Goal: Task Accomplishment & Management: Complete application form

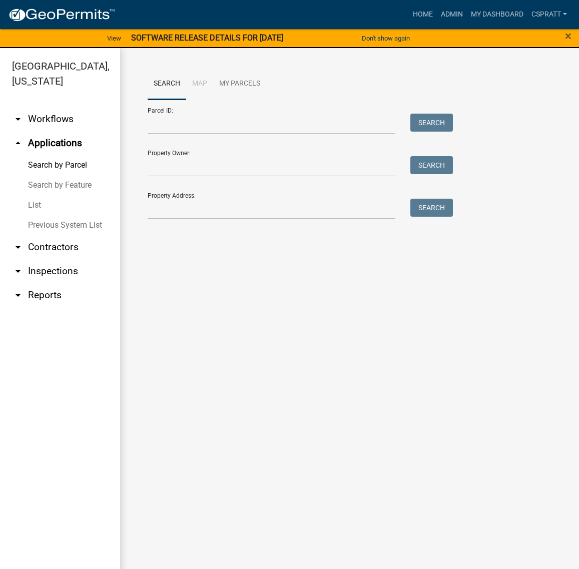
scroll to position [15, 0]
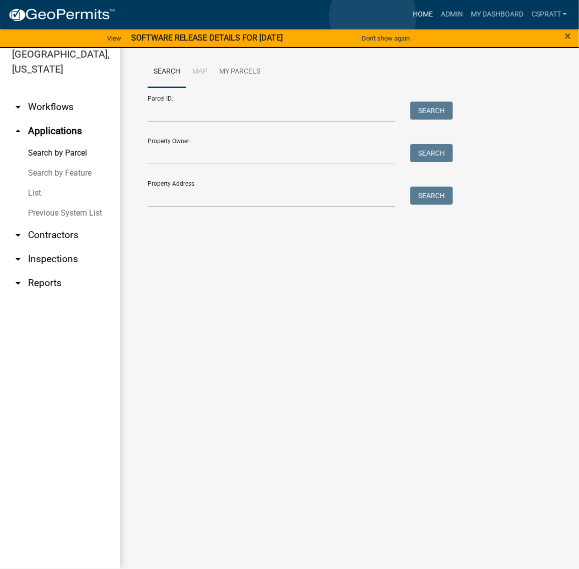
click at [409, 17] on link "Home" at bounding box center [423, 14] width 28 height 19
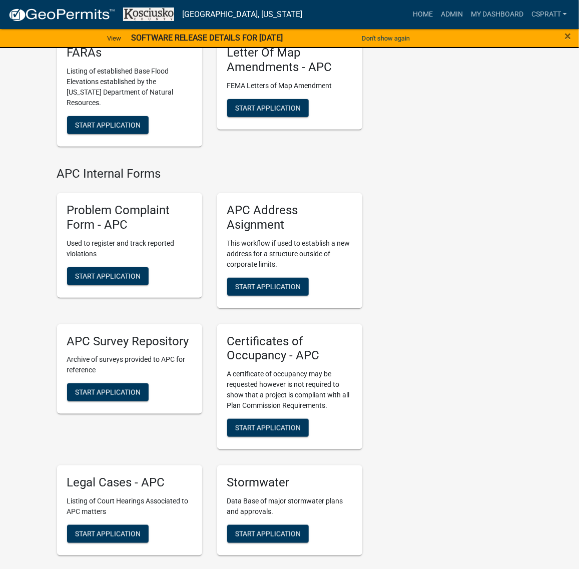
scroll to position [2377, 0]
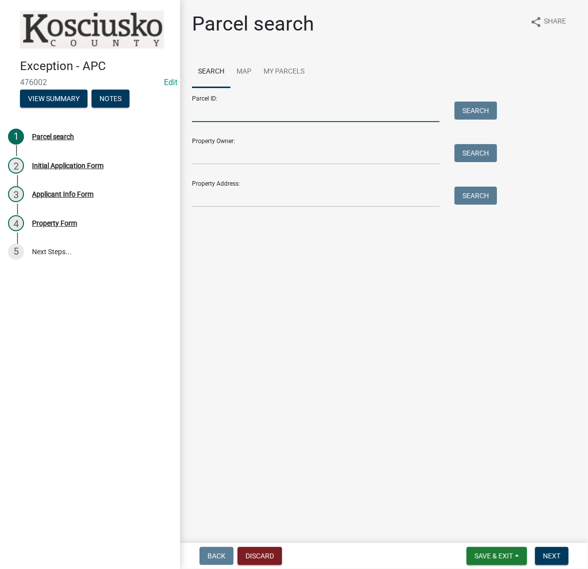
click at [229, 122] on input "Parcel ID:" at bounding box center [316, 112] width 248 height 21
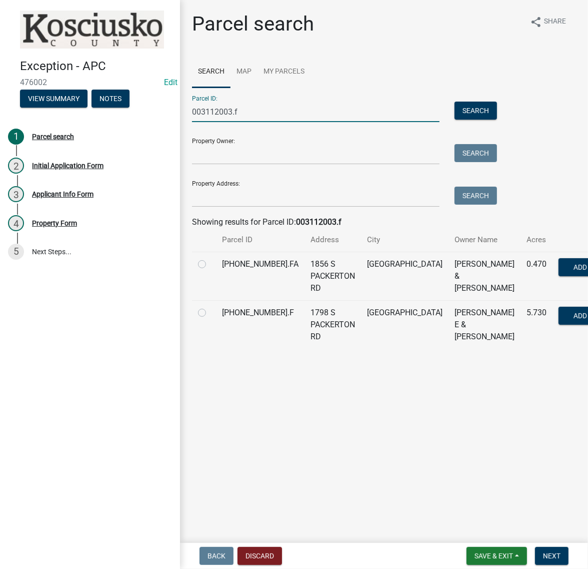
type input "003112003.f"
click at [210, 307] on label at bounding box center [210, 307] width 0 height 0
click at [210, 313] on input "radio" at bounding box center [213, 310] width 7 height 7
radio input "true"
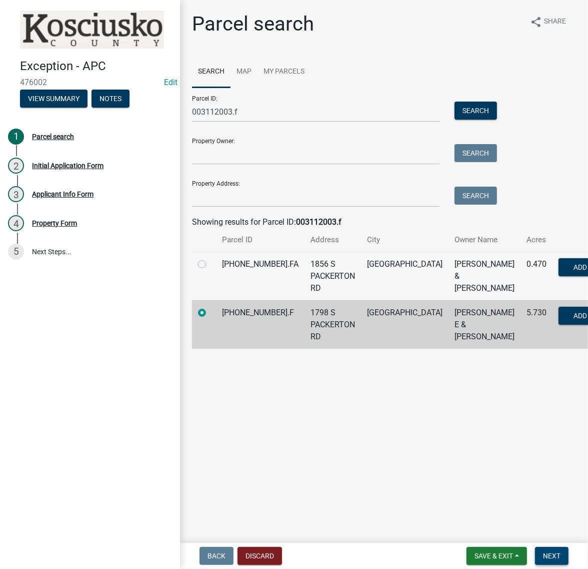
click at [549, 553] on span "Next" at bounding box center [552, 556] width 18 height 8
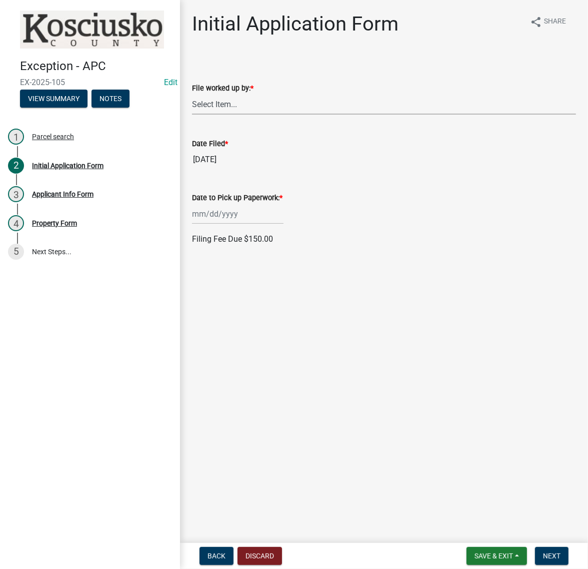
click at [229, 115] on select "Select Item... MMS LT AT CS [PERSON_NAME]" at bounding box center [384, 104] width 384 height 21
click at [195, 115] on select "Select Item... MMS LT AT CS [PERSON_NAME]" at bounding box center [384, 104] width 384 height 21
select select "c872cdc8-ca01-49f1-a213-e4b05fa58cd2"
click at [238, 224] on div at bounding box center [238, 214] width 92 height 21
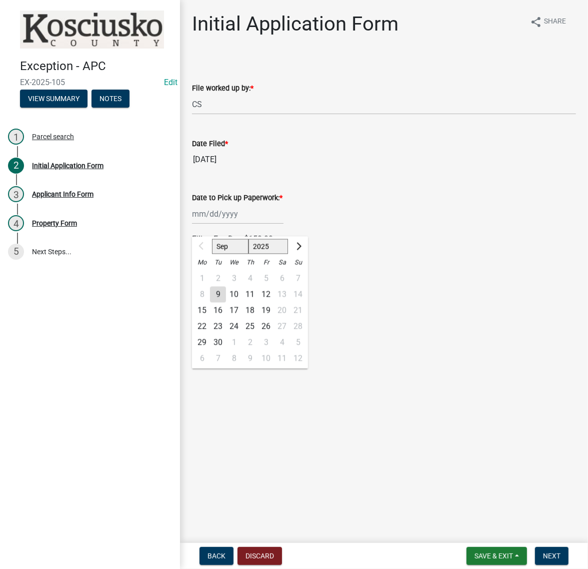
drag, startPoint x: 203, startPoint y: 398, endPoint x: 219, endPoint y: 402, distance: 17.0
click at [203, 335] on div "22" at bounding box center [202, 327] width 16 height 16
type input "[DATE]"
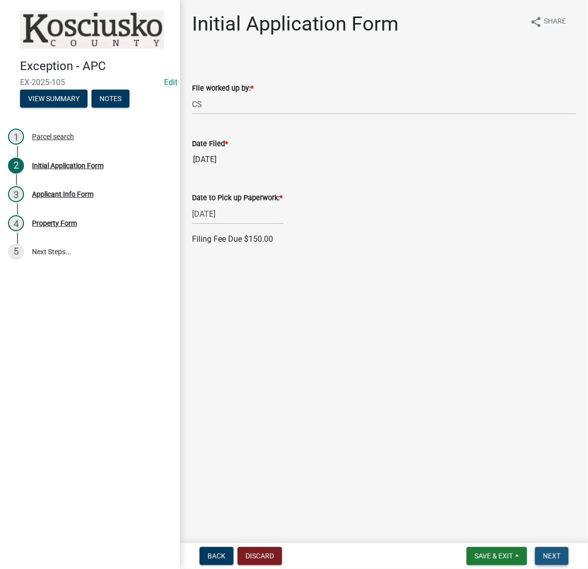
click at [543, 556] on span "Next" at bounding box center [552, 556] width 18 height 8
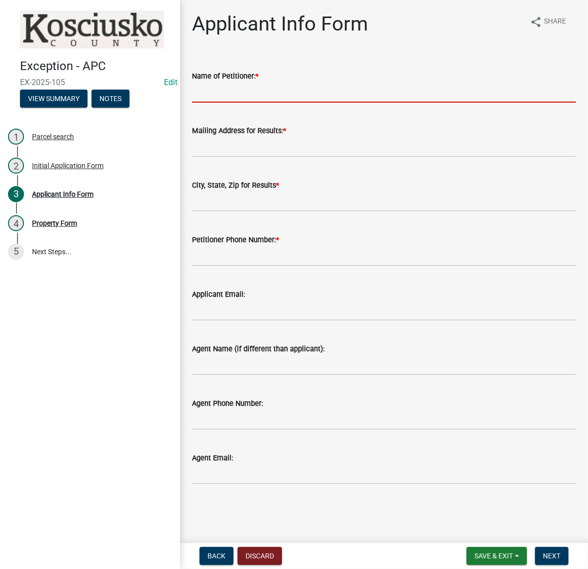
click at [213, 103] on input "Name of Petitioner: *" at bounding box center [384, 92] width 384 height 21
type input "c"
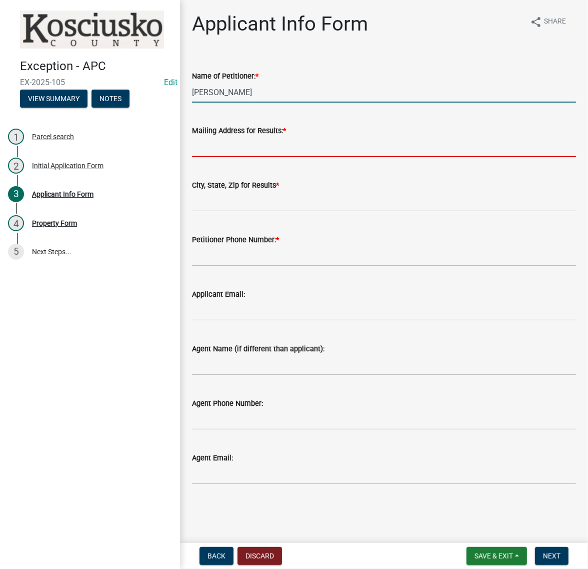
click at [274, 103] on input "[PERSON_NAME]" at bounding box center [384, 92] width 384 height 21
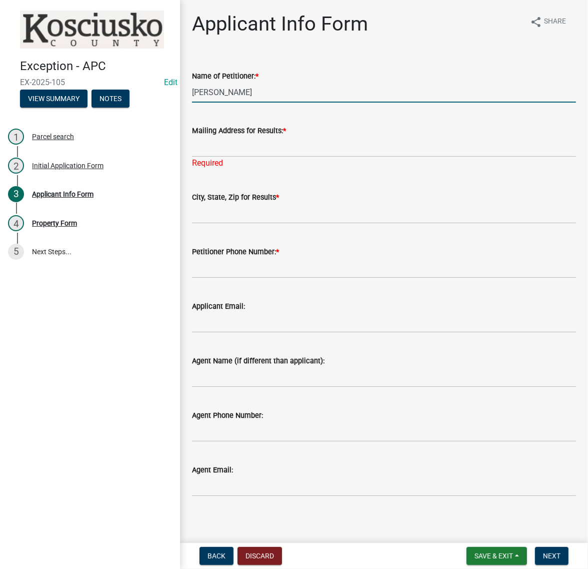
type input "[PERSON_NAME]"
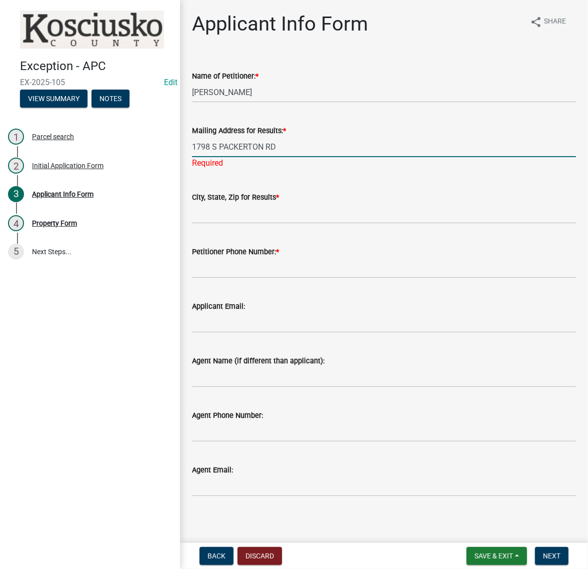
type input "1798 S PACKERTON RD"
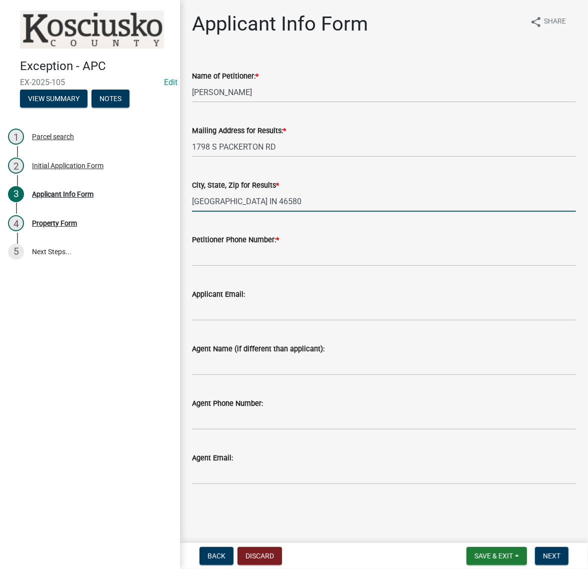
type input "WARSAW IN 46580"
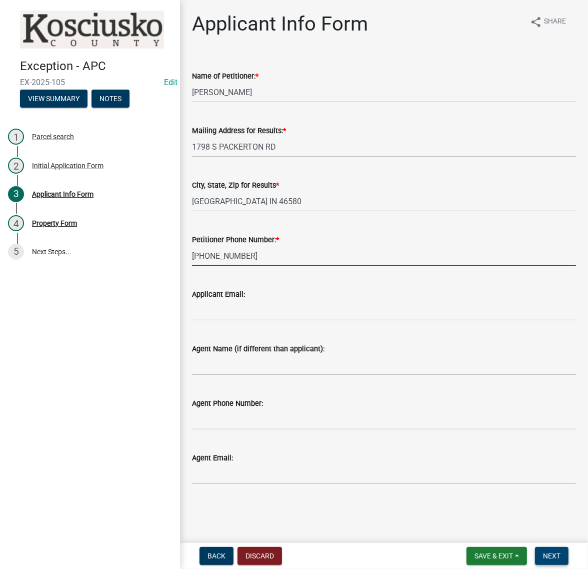
type input "574-453-6152"
click at [560, 556] on button "Next" at bounding box center [552, 556] width 34 height 18
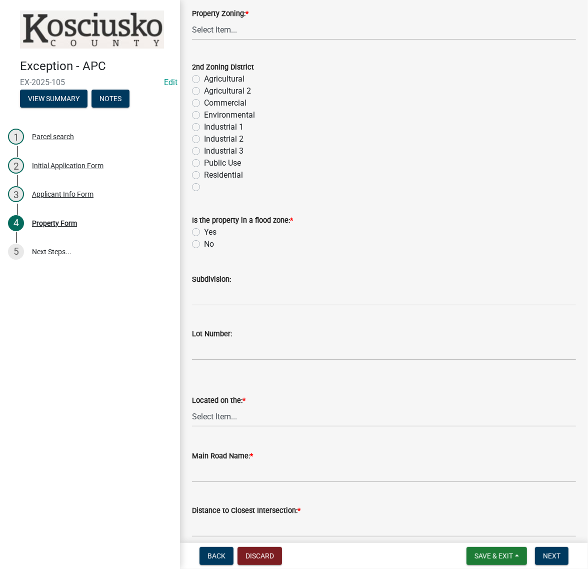
scroll to position [500, 0]
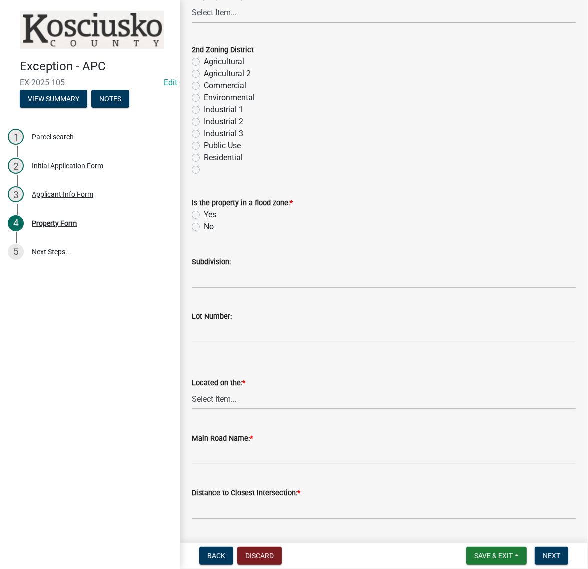
click at [233, 23] on select "Select Item... Agricultural Agricultural 2 Commercial Environmental Industrial …" at bounding box center [384, 12] width 384 height 21
click at [195, 23] on select "Select Item... Agricultural Agricultural 2 Commercial Environmental Industrial …" at bounding box center [384, 12] width 384 height 21
select select "1146270b-2111-4e23-bf7f-74ce85cf7041"
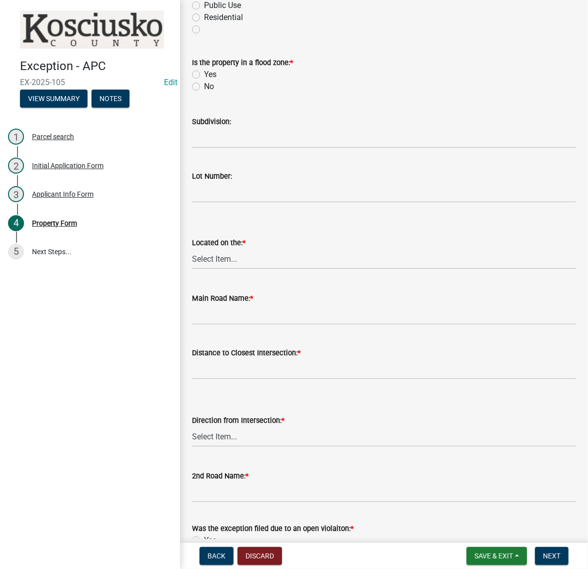
scroll to position [688, 0]
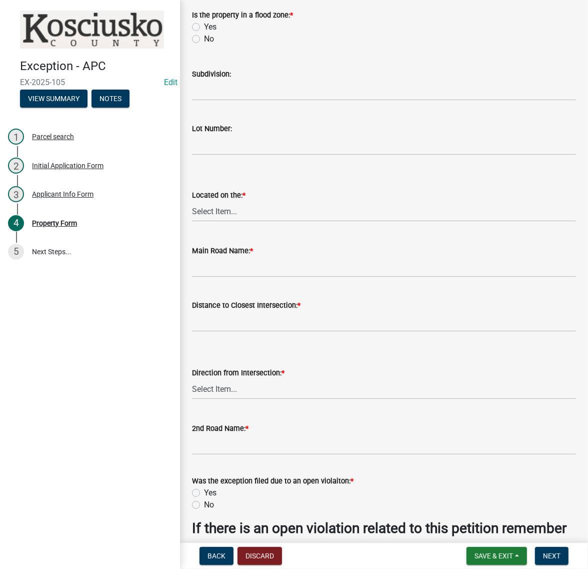
click at [204, 45] on label "No" at bounding box center [209, 39] width 10 height 12
click at [204, 40] on input "No" at bounding box center [207, 36] width 7 height 7
radio input "true"
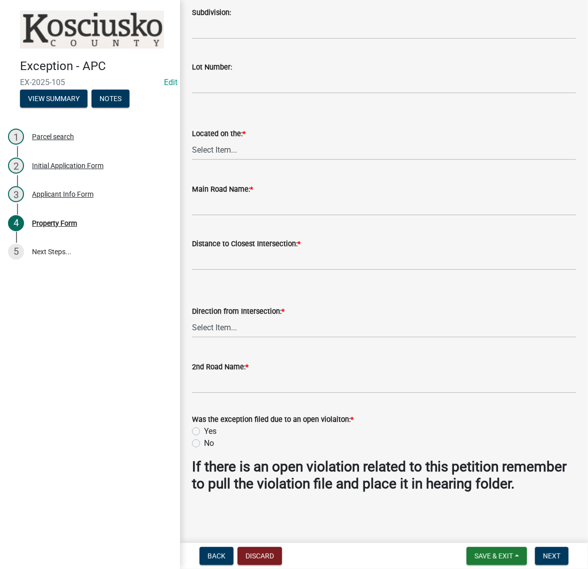
scroll to position [938, 0]
click at [223, 160] on select "Select Item... N NE NW E S SE SW W" at bounding box center [384, 150] width 384 height 21
click at [195, 160] on select "Select Item... N NE NW E S SE SW W" at bounding box center [384, 150] width 384 height 21
select select "4176fecb-d316-4212-8a07-a2c2b108a9ea"
click at [215, 216] on input "Main Road Name: *" at bounding box center [384, 205] width 384 height 21
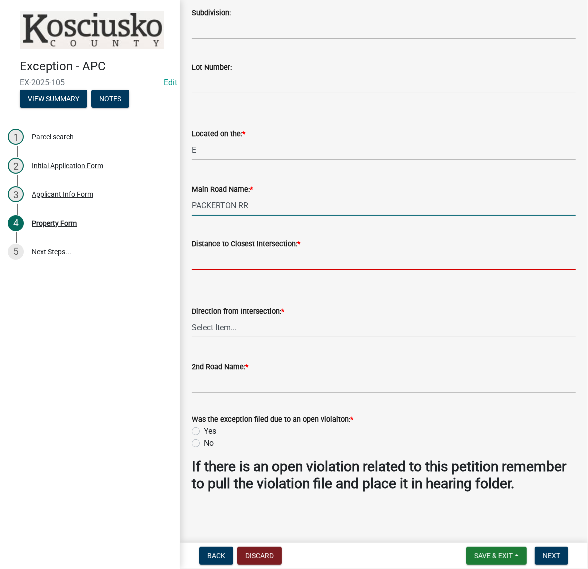
click at [215, 216] on input "PACKERTON RR" at bounding box center [384, 205] width 384 height 21
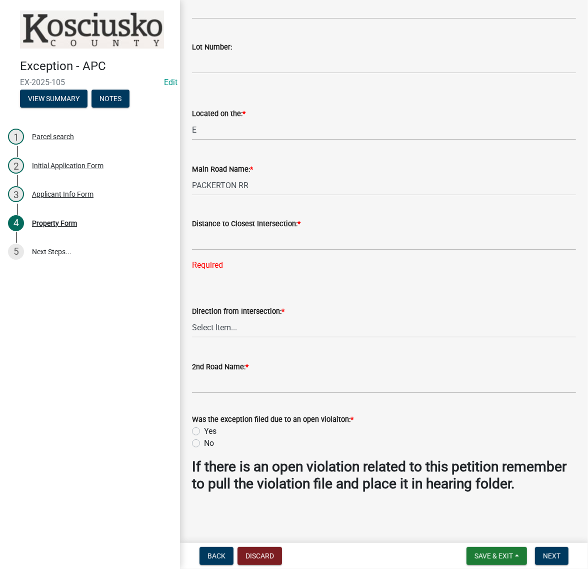
click at [278, 204] on wm-data-entity-input "Main Road Name: * PACKERTON RR" at bounding box center [384, 176] width 384 height 55
click at [314, 196] on form "Main Road Name: * PACKERTON RR" at bounding box center [384, 179] width 384 height 33
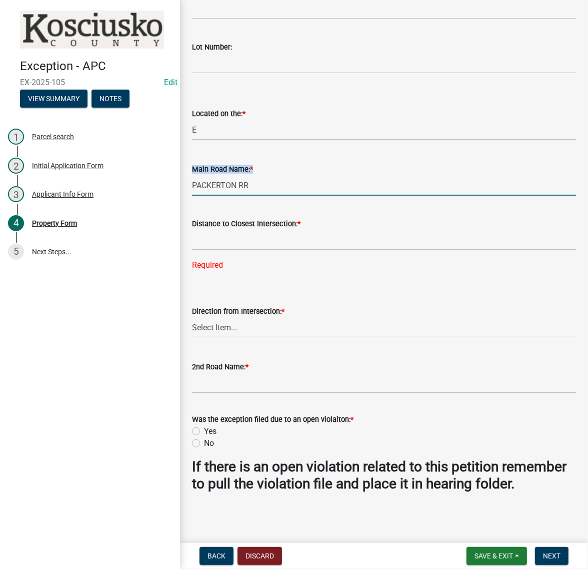
click at [303, 196] on input "PACKERTON RR" at bounding box center [384, 185] width 384 height 21
type input "PACKERTON RD"
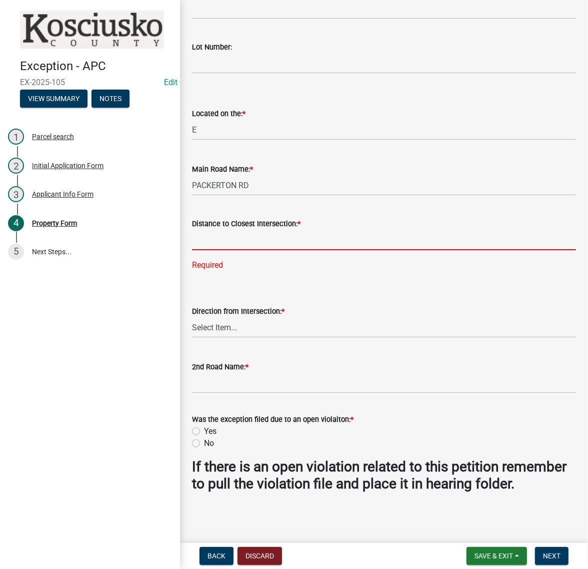
click at [215, 250] on input "text" at bounding box center [384, 240] width 384 height 21
type input "1696"
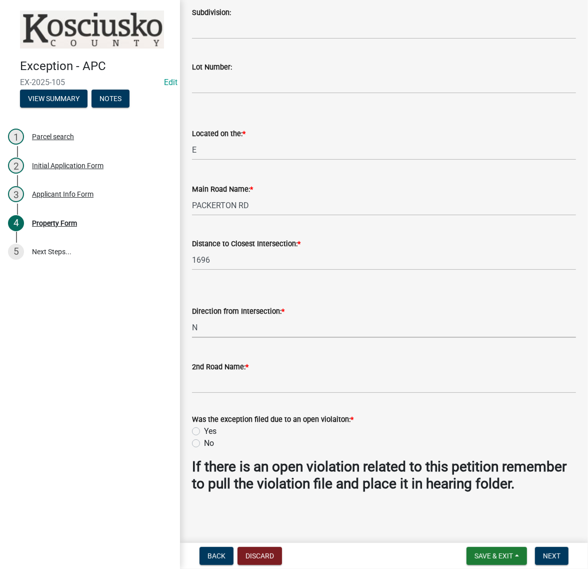
click at [195, 338] on select "Select Item... N NE NW E S SE SW W" at bounding box center [384, 327] width 384 height 21
select select "fd9ce8ad-1a15-40a3-baa4-1d2fcbc16e1e"
click at [216, 373] on input "2nd Road Name: *" at bounding box center [384, 383] width 384 height 21
type input "225 S"
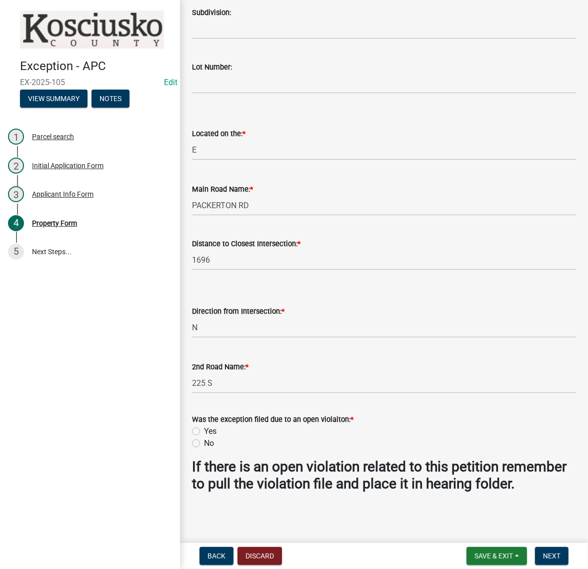
click at [204, 437] on label "No" at bounding box center [209, 443] width 10 height 12
click at [204, 437] on input "No" at bounding box center [207, 440] width 7 height 7
radio input "true"
click at [543, 552] on span "Next" at bounding box center [552, 556] width 18 height 8
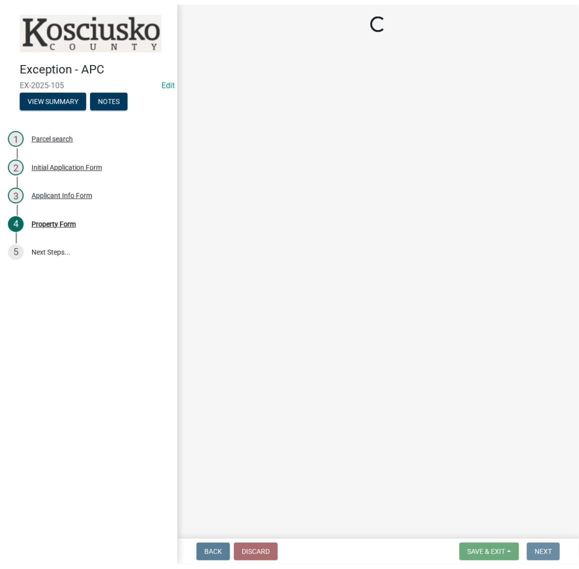
scroll to position [0, 0]
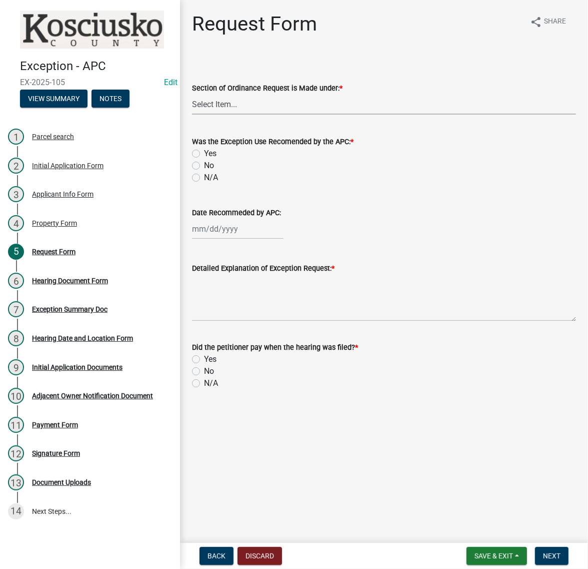
click at [214, 115] on select "Select Item... 2.14 Table A 3.5 Acc. No Res. 3.5 Table D Acc. Bldg. Size 3.21 H…" at bounding box center [384, 104] width 384 height 21
click at [195, 115] on select "Select Item... 2.14 Table A 3.5 Acc. No Res. 3.5 Table D Acc. Bldg. Size 3.21 H…" at bounding box center [384, 104] width 384 height 21
select select "e222de0f-907f-43fa-9452-9bdf541f1631"
click at [204, 184] on label "N/A" at bounding box center [211, 178] width 14 height 12
click at [204, 178] on input "N/A" at bounding box center [207, 175] width 7 height 7
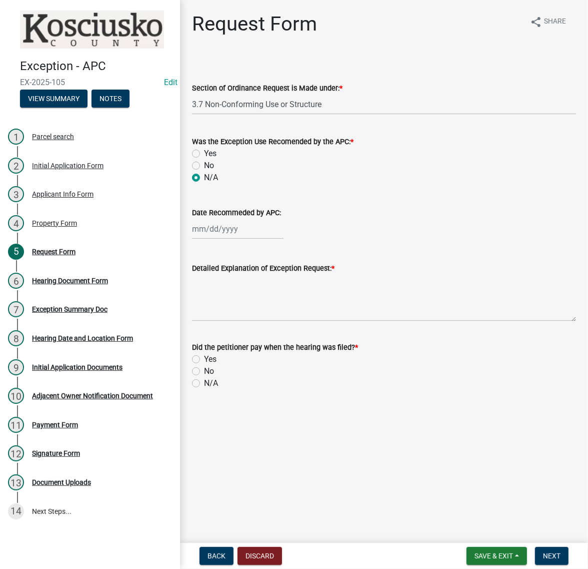
radio input "true"
click at [228, 321] on textarea "Detailed Explanation of Exception Request: *" at bounding box center [384, 297] width 384 height 47
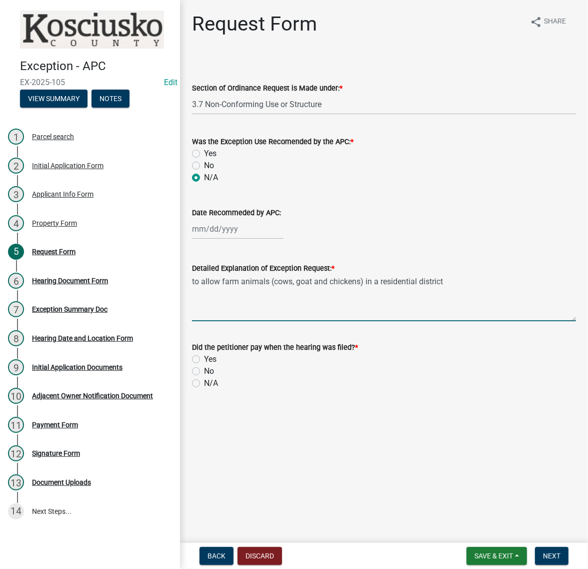
type textarea "to allow farm animals (cows, goat and chickens) in a residential district"
click at [204, 377] on label "No" at bounding box center [209, 371] width 10 height 12
click at [204, 372] on input "No" at bounding box center [207, 368] width 7 height 7
radio input "true"
click at [549, 547] on button "Next" at bounding box center [552, 556] width 34 height 18
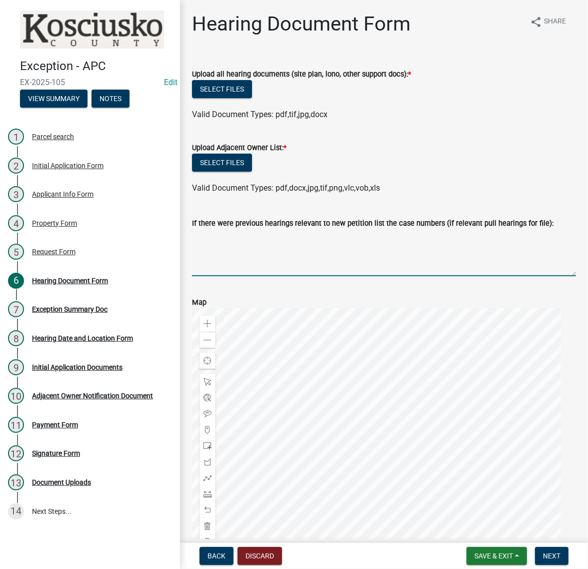
click at [229, 276] on textarea "If there were previous hearings relevant to new petition list the case numbers …" at bounding box center [384, 252] width 384 height 47
paste textarea "83042 E"
click at [257, 276] on textarea "83042 E" at bounding box center [384, 252] width 384 height 47
click at [240, 276] on textarea "83042 E" at bounding box center [384, 252] width 384 height 47
type textarea "83042 E"
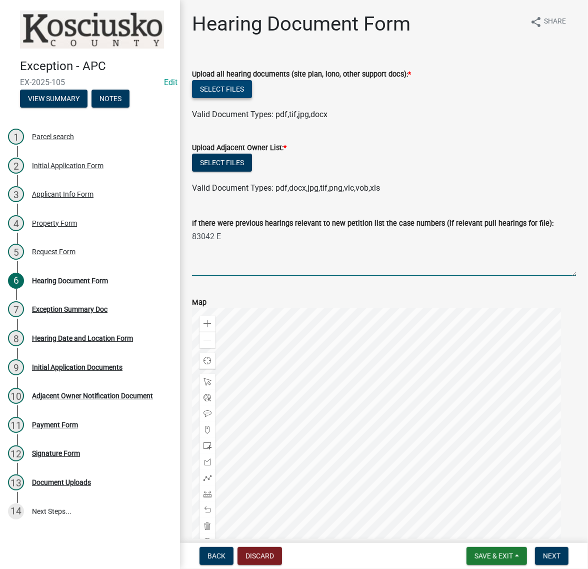
click at [246, 98] on button "Select files" at bounding box center [222, 89] width 60 height 18
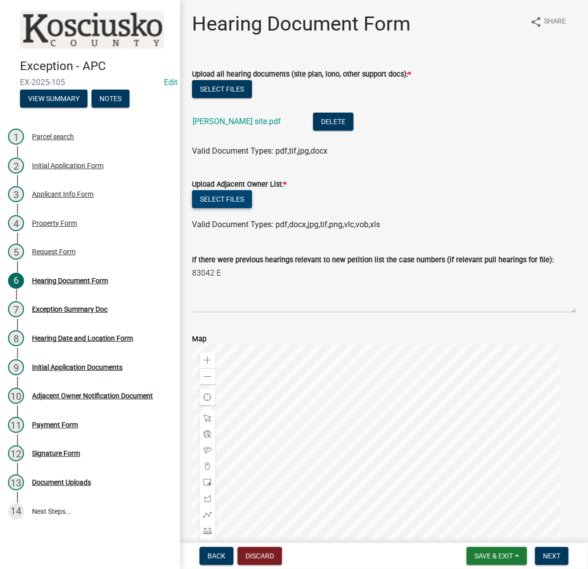
click at [252, 208] on button "Select files" at bounding box center [222, 199] width 60 height 18
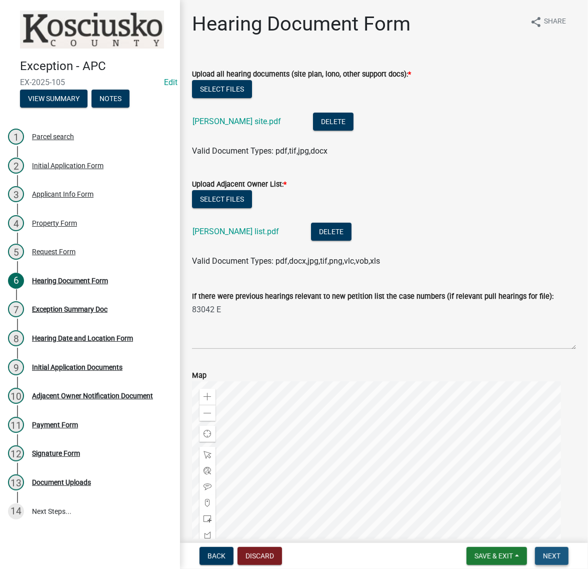
click at [543, 552] on span "Next" at bounding box center [552, 556] width 18 height 8
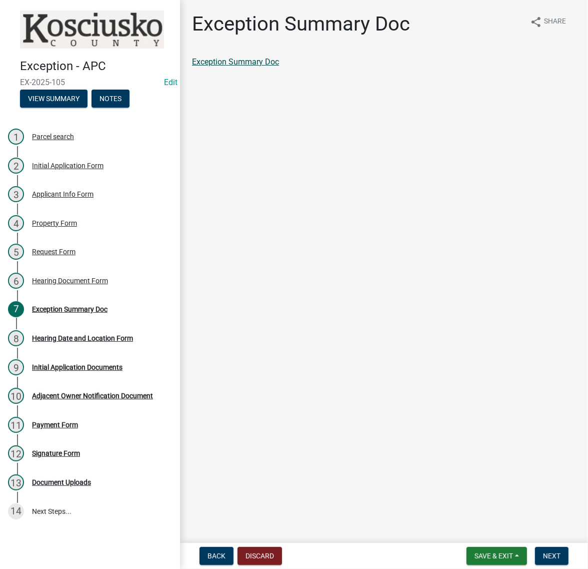
click at [279, 67] on link "Exception Summary Doc" at bounding box center [235, 62] width 87 height 10
click at [49, 284] on div "Hearing Document Form" at bounding box center [70, 280] width 76 height 7
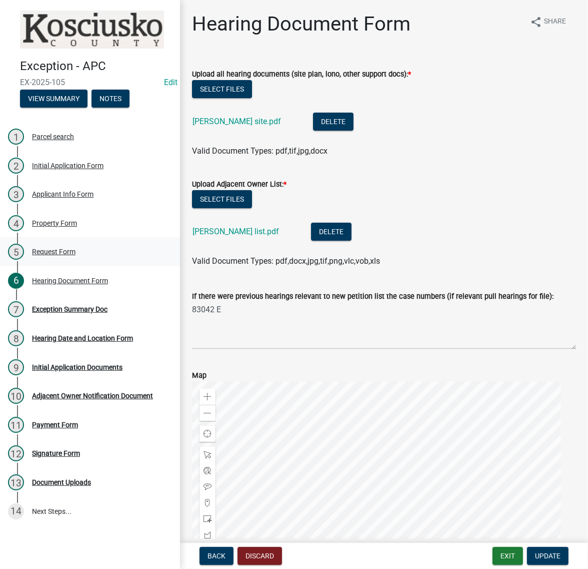
click at [58, 255] on div "Request Form" at bounding box center [54, 251] width 44 height 7
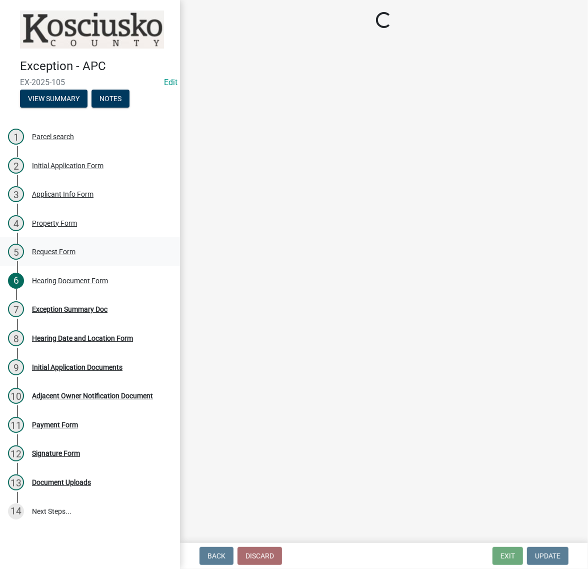
select select "e222de0f-907f-43fa-9452-9bdf541f1631"
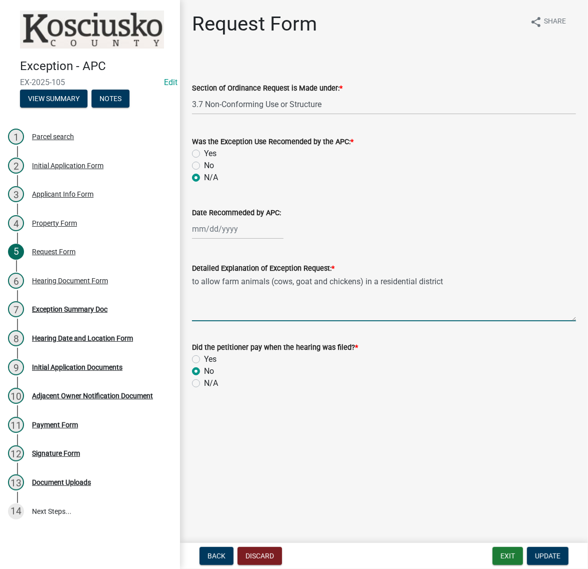
click at [523, 321] on textarea "to allow farm animals (cows, goat and chickens) in a residential district" at bounding box center [384, 297] width 384 height 47
type textarea "to allow farm animals (cows, goat and chickens) in a residential district."
click at [86, 317] on div "7 Exception Summary Doc" at bounding box center [86, 309] width 156 height 16
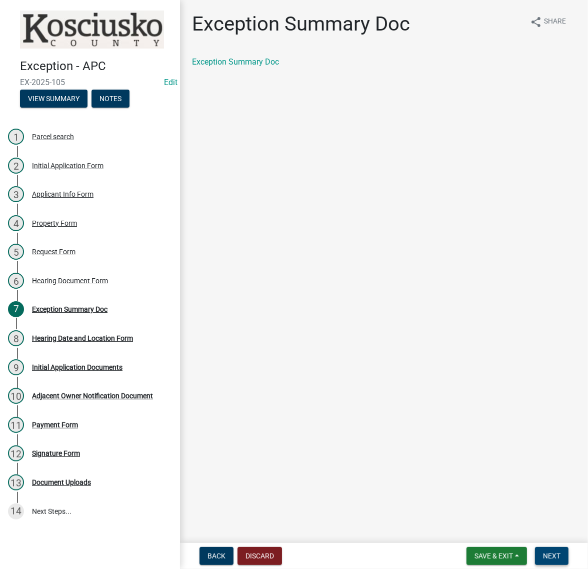
click at [554, 558] on button "Next" at bounding box center [552, 556] width 34 height 18
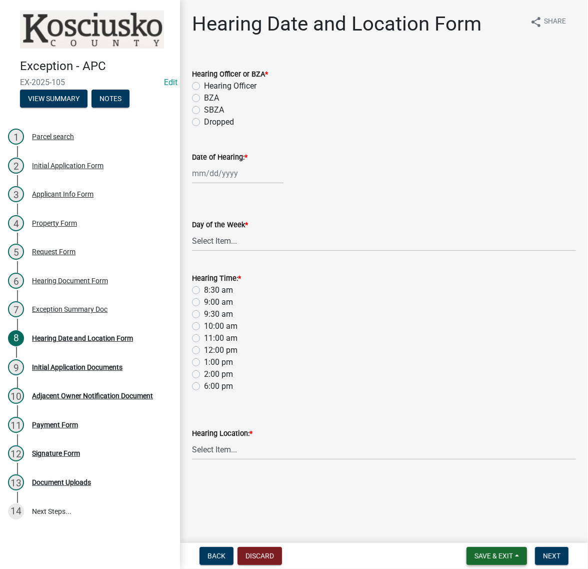
click at [477, 554] on span "Save & Exit" at bounding box center [494, 556] width 39 height 8
click at [468, 531] on button "Save & Exit" at bounding box center [487, 525] width 80 height 24
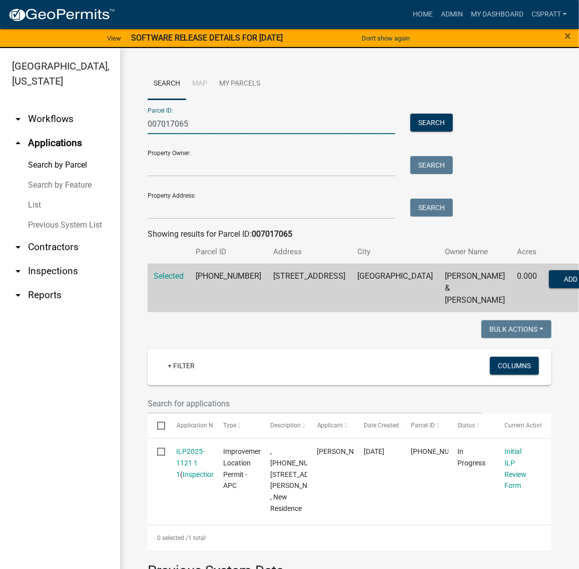
drag, startPoint x: 129, startPoint y: 146, endPoint x: 107, endPoint y: 146, distance: 22.0
click at [107, 146] on div "[GEOGRAPHIC_DATA], [US_STATE] arrow_drop_down Workflows List arrow_drop_up Appl…" at bounding box center [289, 314] width 579 height 533
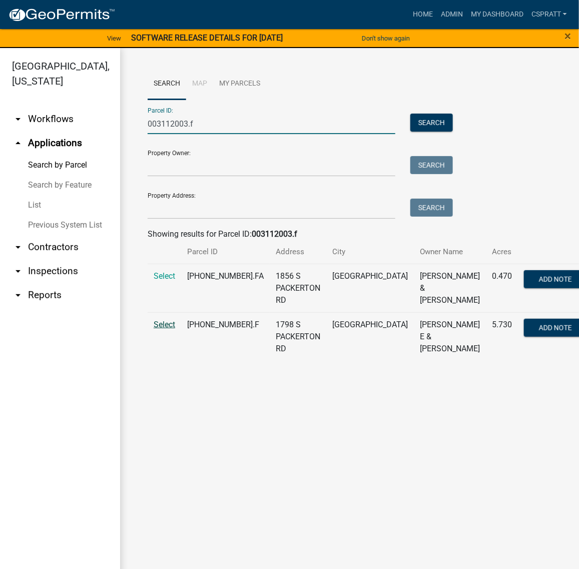
type input "003112003.f"
click at [174, 329] on span "Select" at bounding box center [165, 325] width 22 height 10
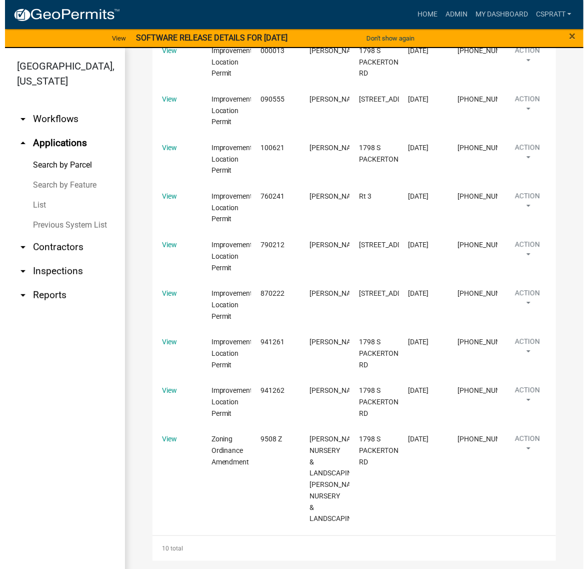
scroll to position [781, 0]
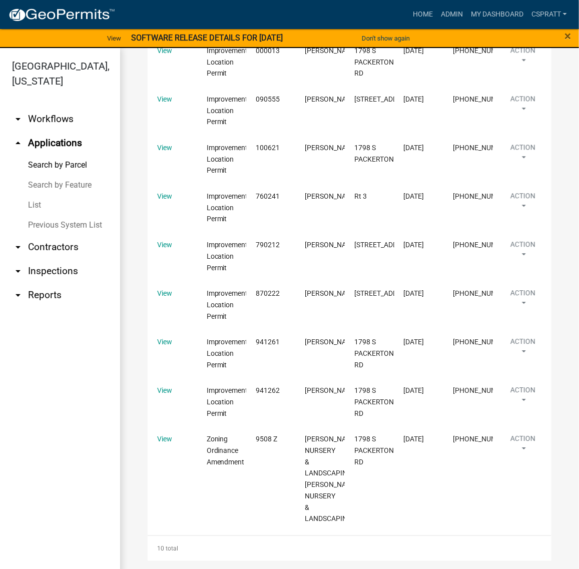
click at [172, 13] on link "View" at bounding box center [164, 9] width 15 height 8
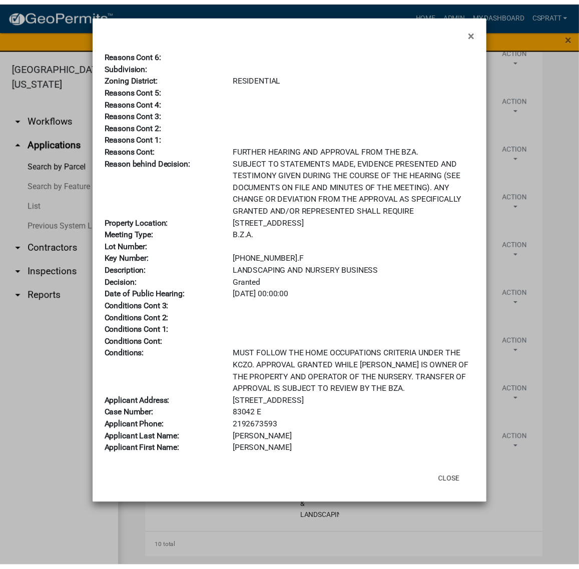
scroll to position [99, 0]
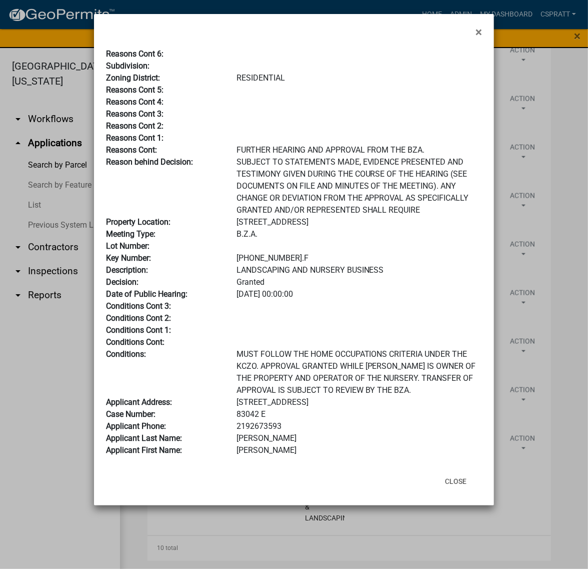
drag, startPoint x: 278, startPoint y: 439, endPoint x: 219, endPoint y: 444, distance: 59.8
click at [219, 420] on div "Case Number: 83042 E" at bounding box center [294, 414] width 391 height 12
copy div "83042 E"
click at [452, 490] on button "Close" at bounding box center [456, 481] width 38 height 18
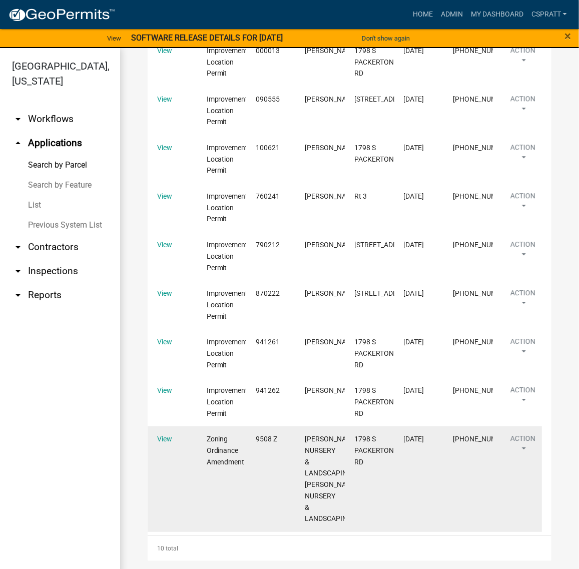
scroll to position [15, 0]
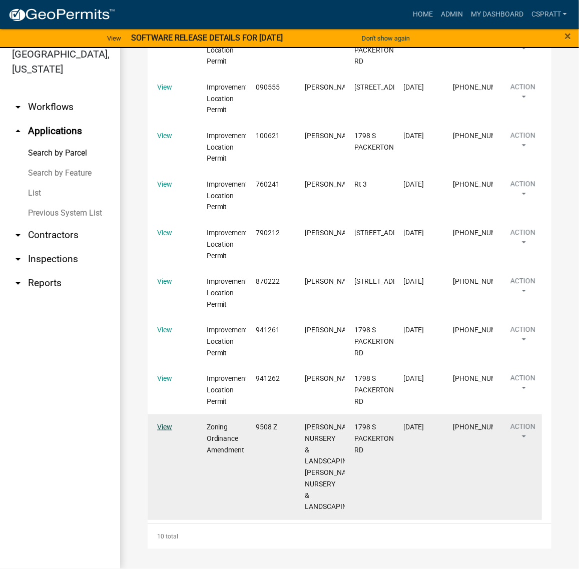
click at [163, 426] on link "View" at bounding box center [164, 427] width 15 height 8
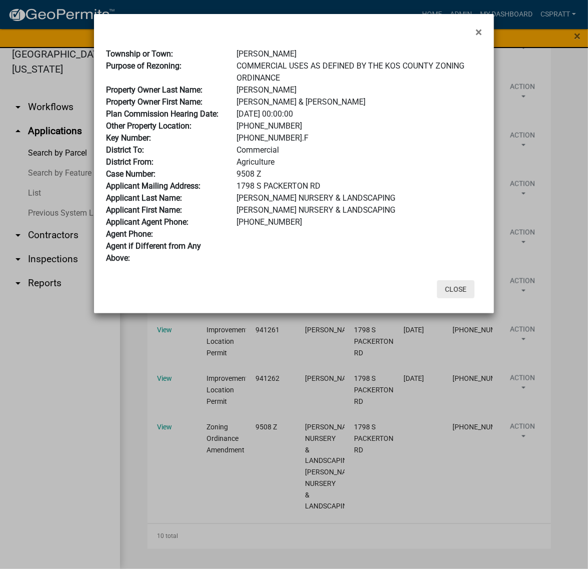
click at [454, 298] on button "Close" at bounding box center [456, 289] width 38 height 18
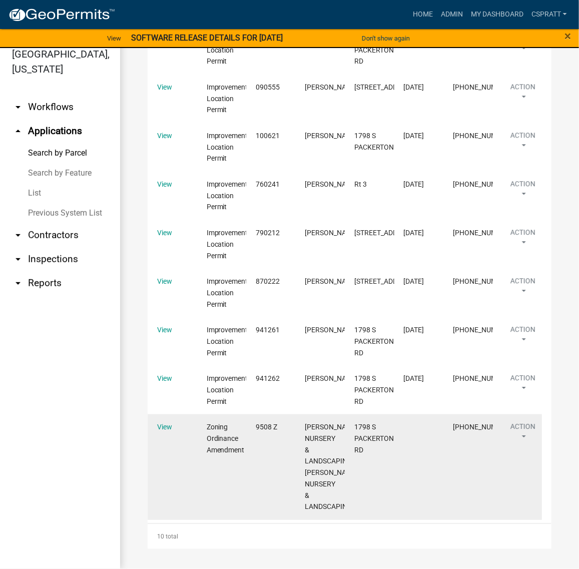
scroll to position [1070, 0]
click at [168, 425] on link "View" at bounding box center [164, 427] width 15 height 8
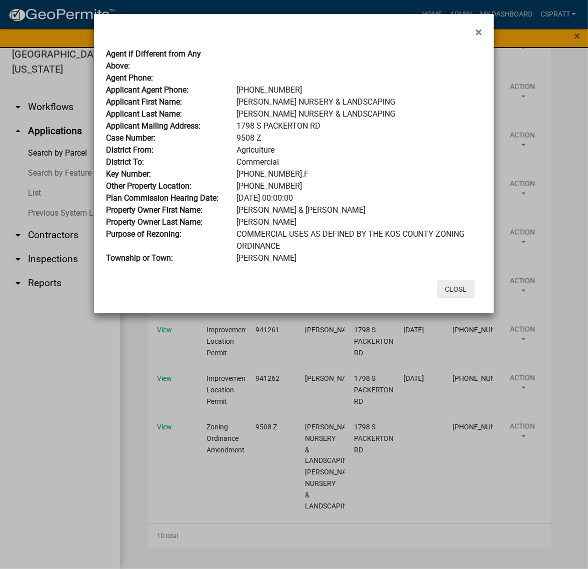
click at [446, 298] on button "Close" at bounding box center [456, 289] width 38 height 18
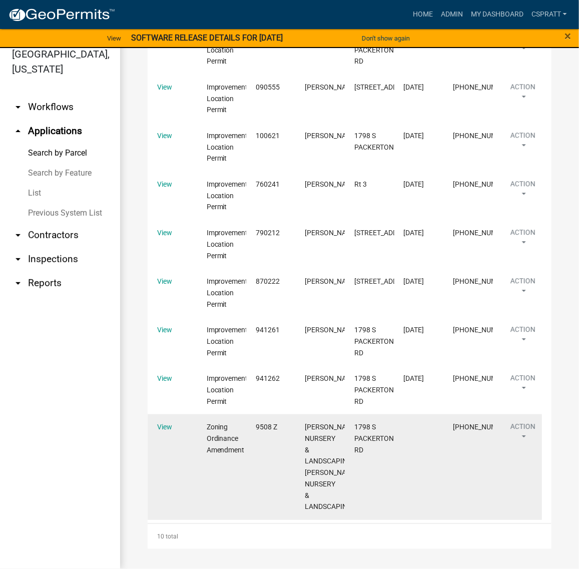
scroll to position [757, 0]
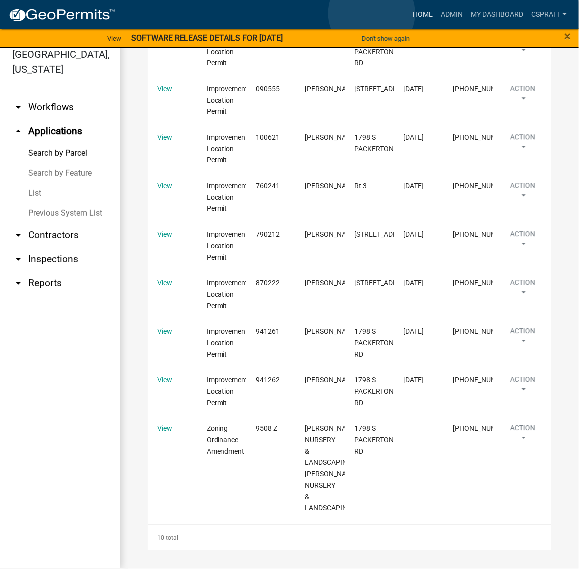
click at [409, 13] on link "Home" at bounding box center [423, 14] width 28 height 19
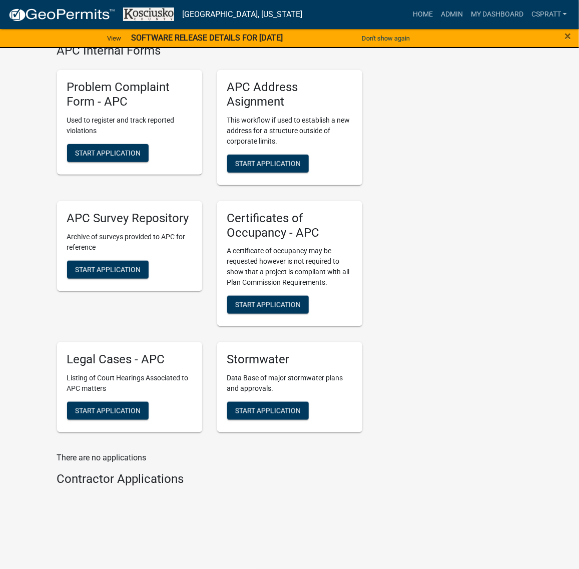
scroll to position [2689, 0]
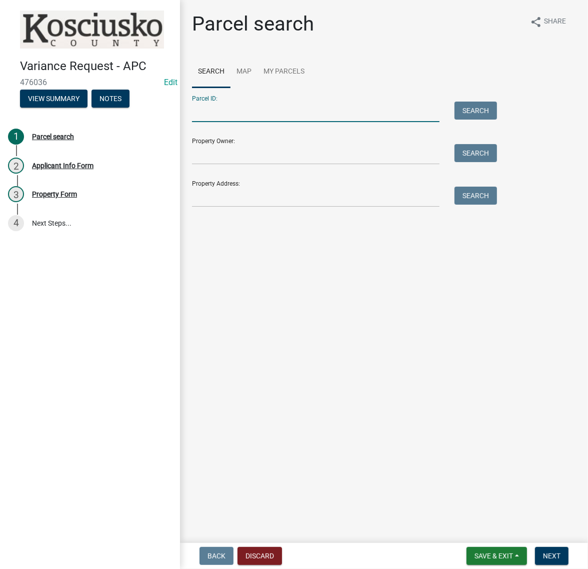
click at [228, 122] on input "Parcel ID:" at bounding box center [316, 112] width 248 height 21
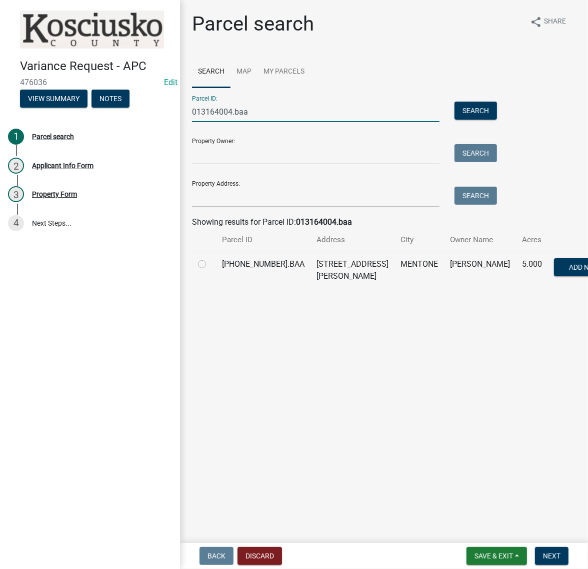
type input "013164004.baa"
click at [201, 288] on td at bounding box center [204, 270] width 24 height 37
click at [210, 258] on label at bounding box center [210, 258] width 0 height 0
click at [210, 265] on input "radio" at bounding box center [213, 261] width 7 height 7
radio input "true"
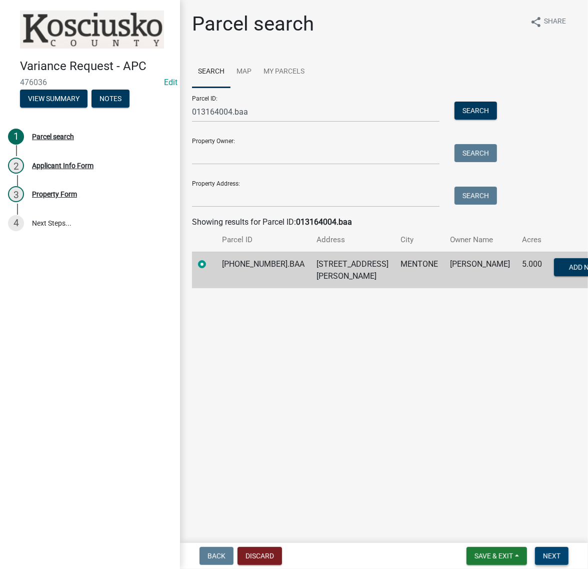
click at [556, 552] on span "Next" at bounding box center [552, 556] width 18 height 8
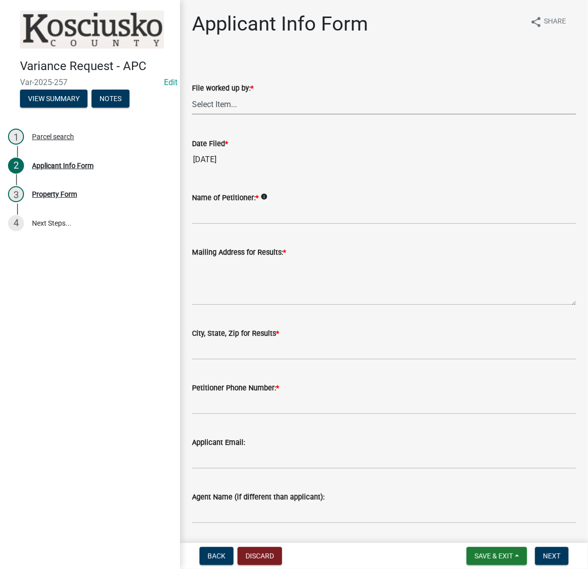
drag, startPoint x: 239, startPoint y: 126, endPoint x: 244, endPoint y: 129, distance: 6.3
click at [239, 115] on select "Select Item... MMS LT AT CS [PERSON_NAME]" at bounding box center [384, 104] width 384 height 21
click at [195, 115] on select "Select Item... MMS LT AT CS [PERSON_NAME]" at bounding box center [384, 104] width 384 height 21
select select "c872cdc8-ca01-49f1-a213-e4b05fa58cd2"
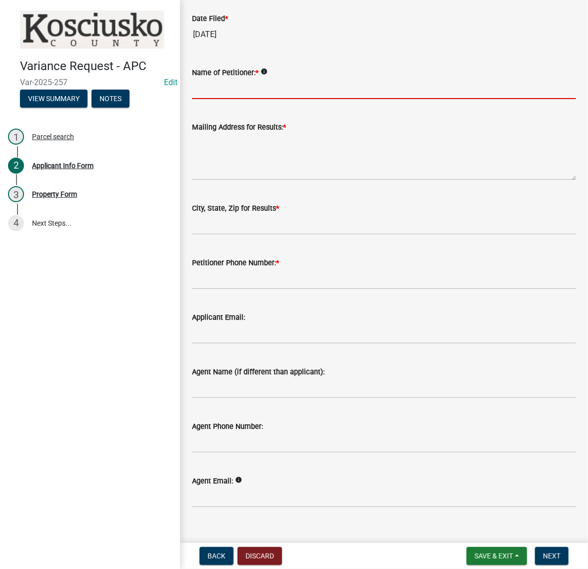
click at [229, 99] on input "Name of Petitioner: *" at bounding box center [384, 89] width 384 height 21
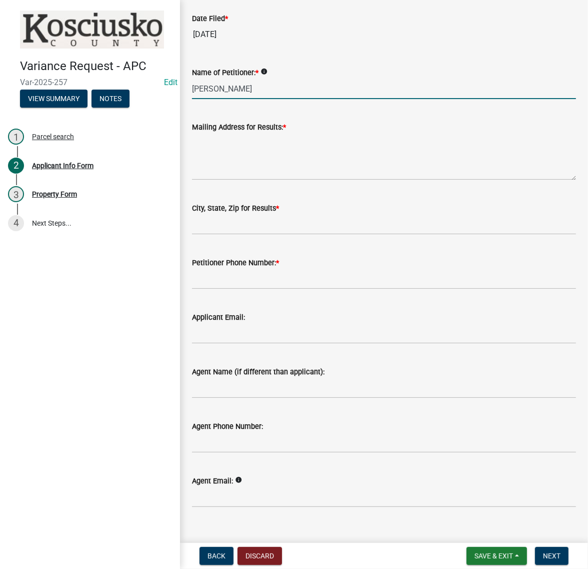
type input "[PERSON_NAME]"
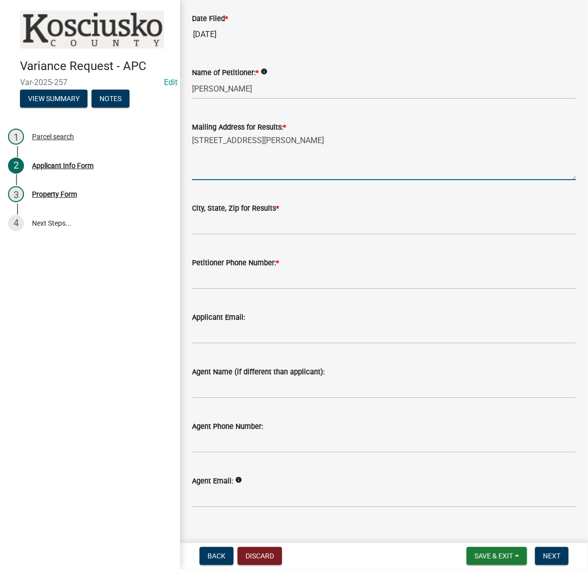
type textarea "[STREET_ADDRESS][PERSON_NAME]"
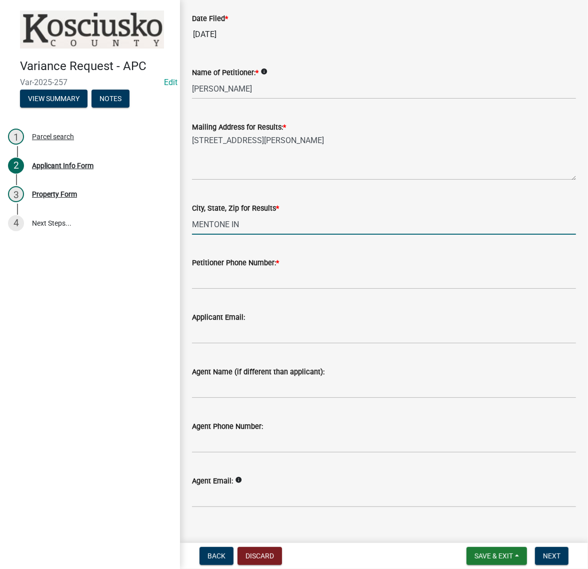
type input "MENTONE IN 46539"
click at [255, 289] on input "Petitioner Phone Number: *" at bounding box center [384, 279] width 384 height 21
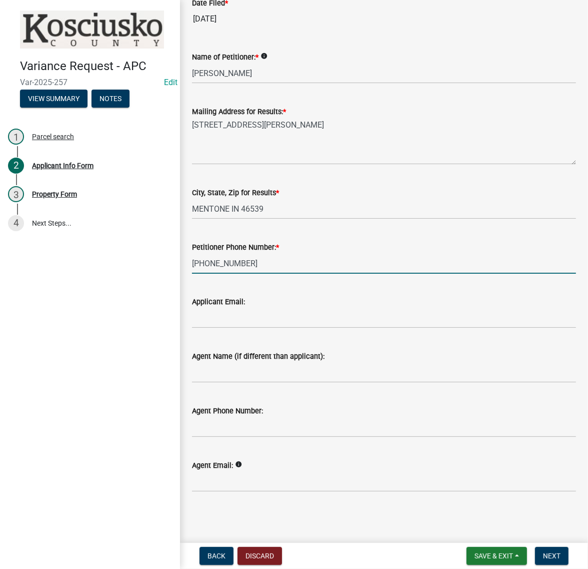
scroll to position [250, 0]
type input "[PHONE_NUMBER]"
click at [246, 383] on input "Agent Name (if different than applicant):" at bounding box center [384, 372] width 384 height 21
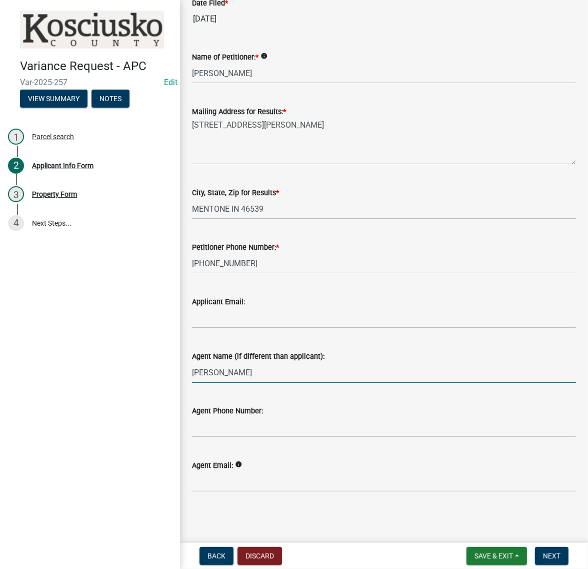
type input "[PERSON_NAME]"
click at [221, 437] on input "Agent Phone Number:" at bounding box center [384, 427] width 384 height 21
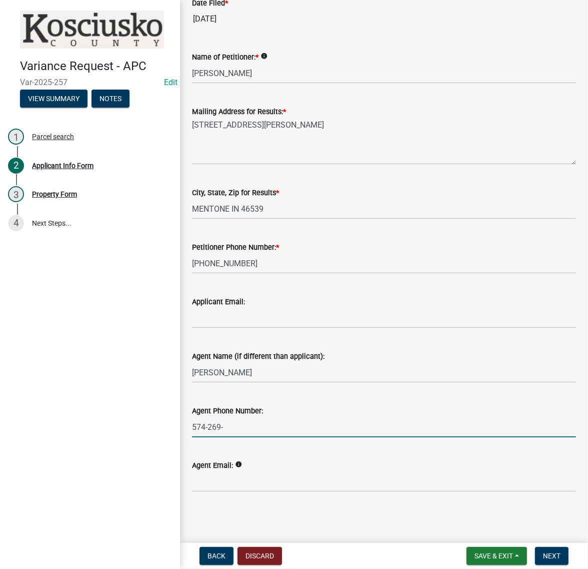
type input "[PHONE_NUMBER]"
click at [543, 552] on span "Next" at bounding box center [552, 556] width 18 height 8
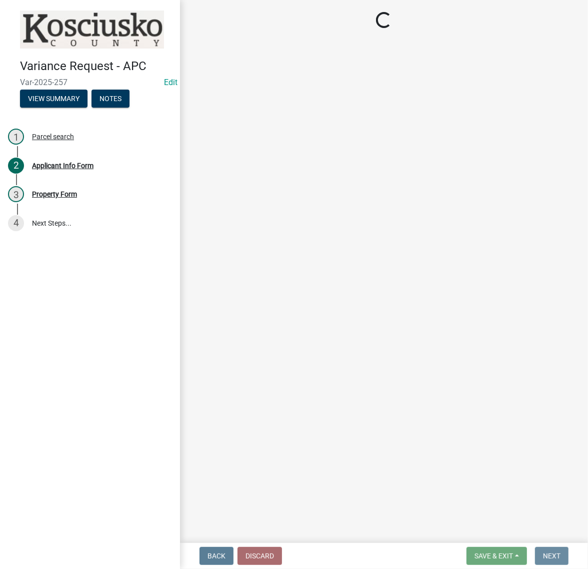
scroll to position [0, 0]
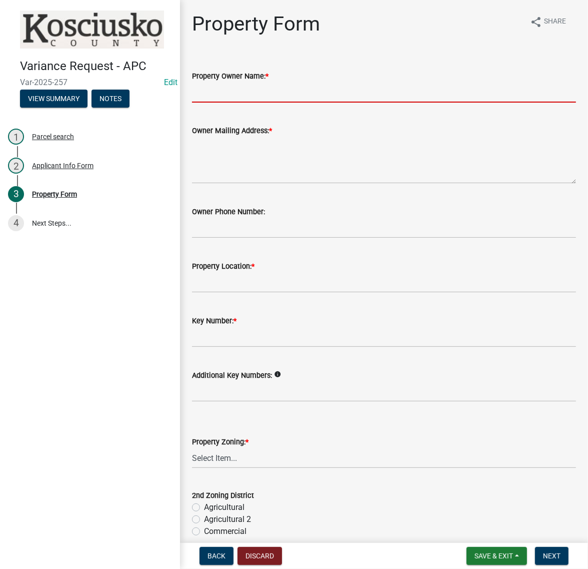
click at [235, 103] on input "Property Owner Name: *" at bounding box center [384, 92] width 384 height 21
click at [447, 32] on div "Property Form share Share" at bounding box center [384, 28] width 384 height 32
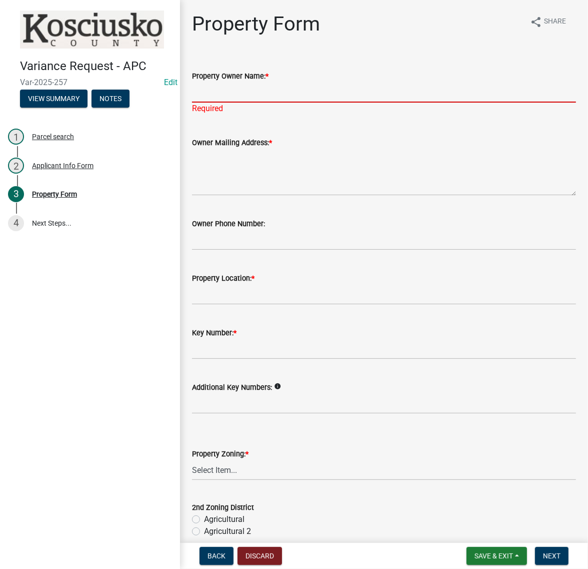
click at [227, 103] on input "Property Owner Name: *" at bounding box center [384, 92] width 384 height 21
type input "[PERSON_NAME]"
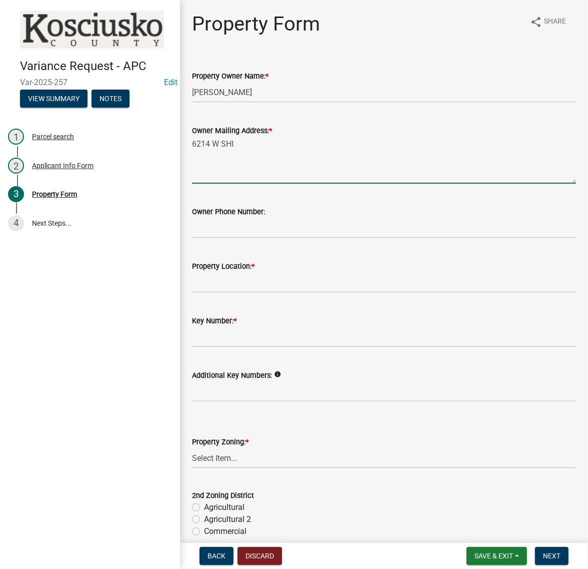
click at [298, 176] on textarea "6214 W SHI" at bounding box center [384, 160] width 384 height 47
type textarea "[STREET_ADDRESS][PERSON_NAME]"
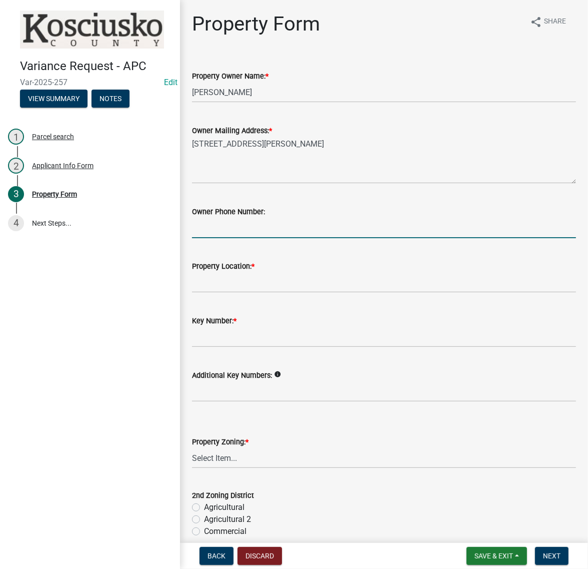
click at [240, 238] on input "Owner Phone Number:" at bounding box center [384, 228] width 384 height 21
click at [221, 293] on input "Property Location: *" at bounding box center [384, 282] width 384 height 21
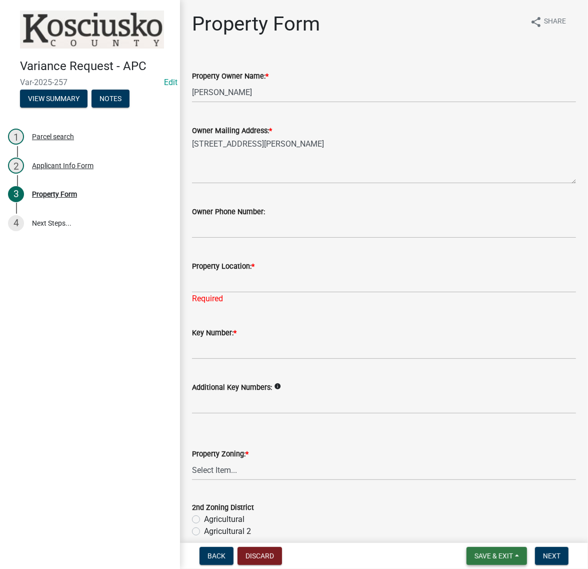
click at [475, 552] on span "Save & Exit" at bounding box center [494, 556] width 39 height 8
click at [454, 494] on button "Save" at bounding box center [487, 501] width 80 height 24
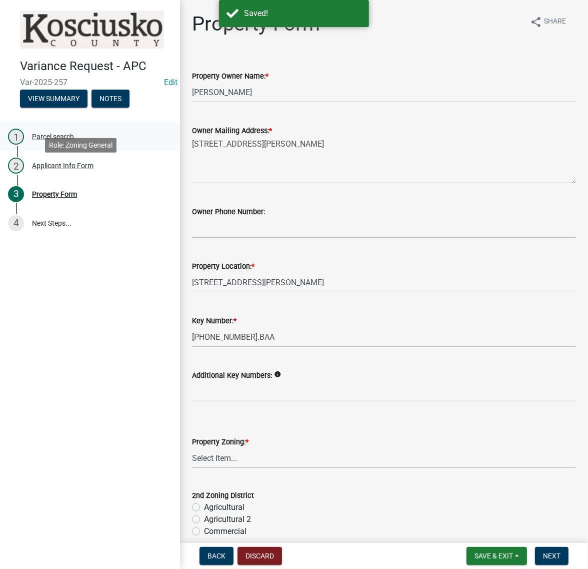
click at [74, 140] on div "Parcel search" at bounding box center [53, 136] width 42 height 7
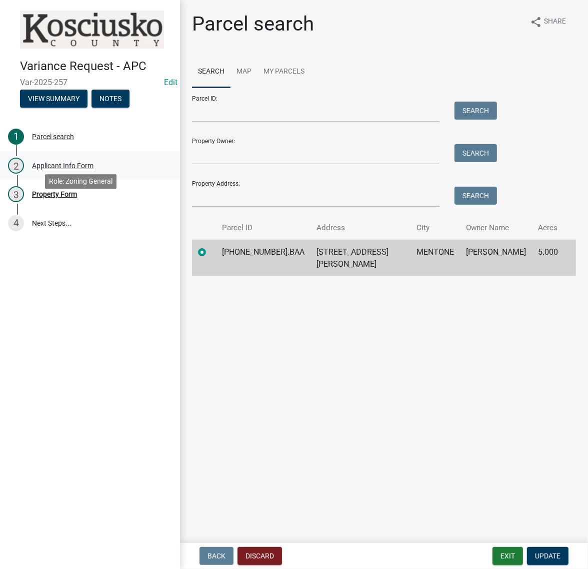
click at [94, 174] on div "2 Applicant Info Form" at bounding box center [86, 166] width 156 height 16
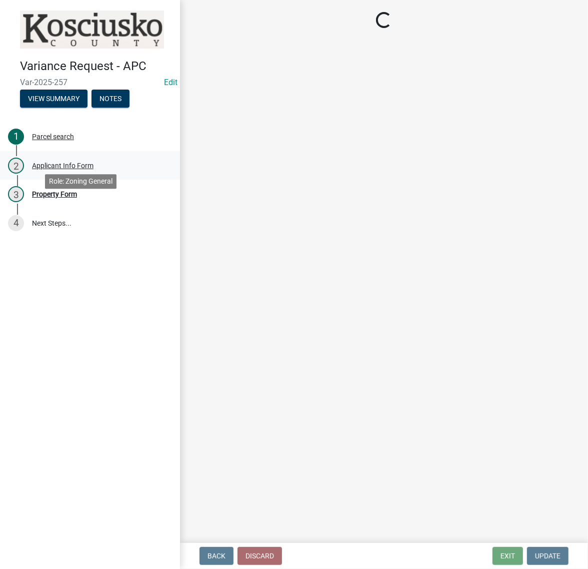
select select "c872cdc8-ca01-49f1-a213-e4b05fa58cd2"
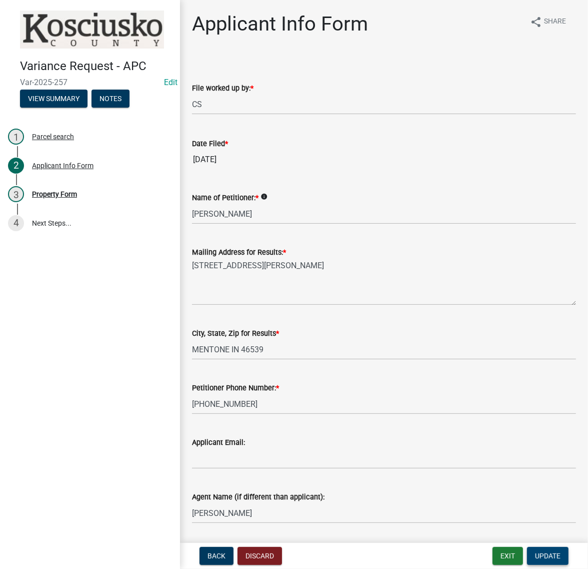
click at [536, 556] on span "Update" at bounding box center [548, 556] width 26 height 8
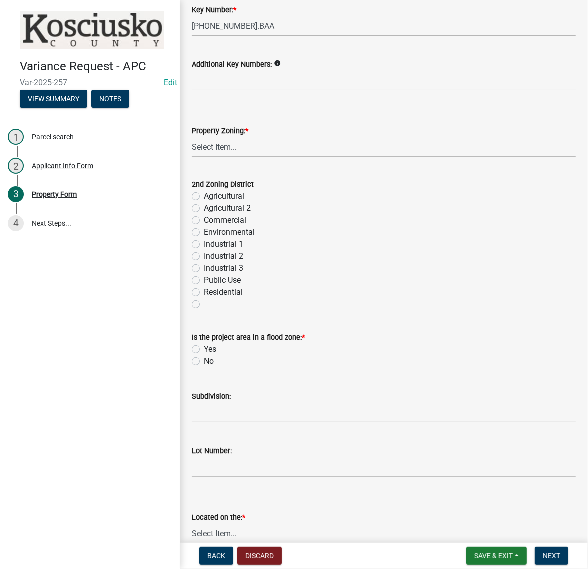
scroll to position [313, 0]
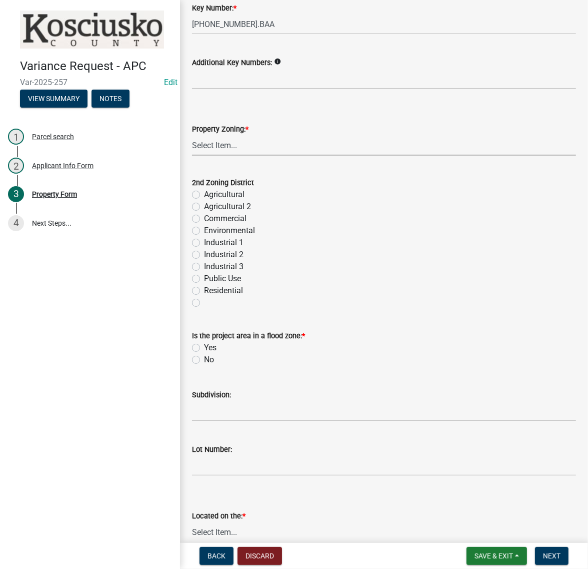
click at [249, 156] on select "Select Item... Agricultural Agricultural 2 Commercial Environmental Industrial …" at bounding box center [384, 145] width 384 height 21
click at [195, 156] on select "Select Item... Agricultural Agricultural 2 Commercial Environmental Industrial …" at bounding box center [384, 145] width 384 height 21
select select "ea119d11-e52e-4559-b746-af06211fe819"
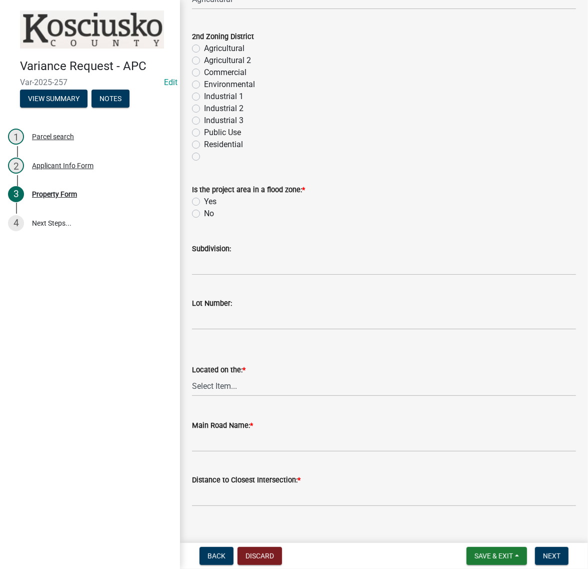
scroll to position [500, 0]
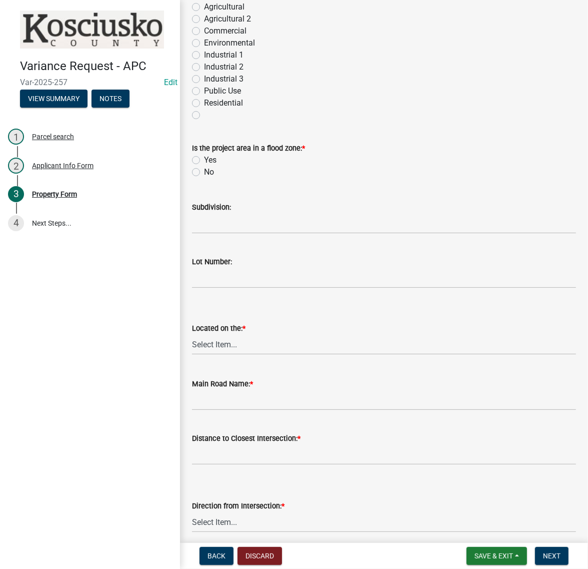
click at [204, 178] on label "No" at bounding box center [209, 172] width 10 height 12
click at [204, 173] on input "No" at bounding box center [207, 169] width 7 height 7
radio input "true"
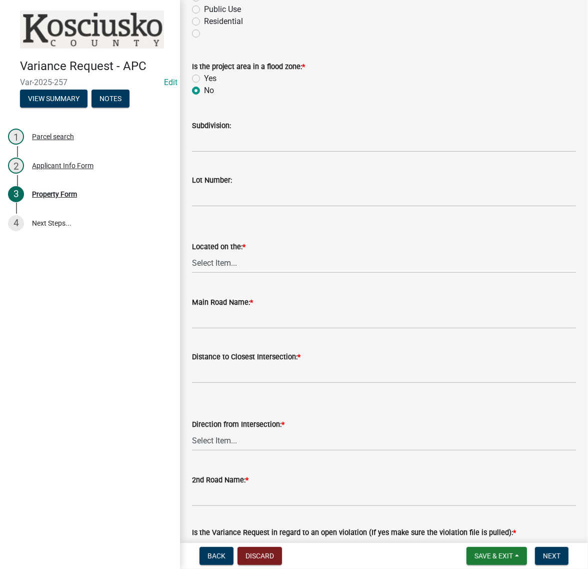
scroll to position [688, 0]
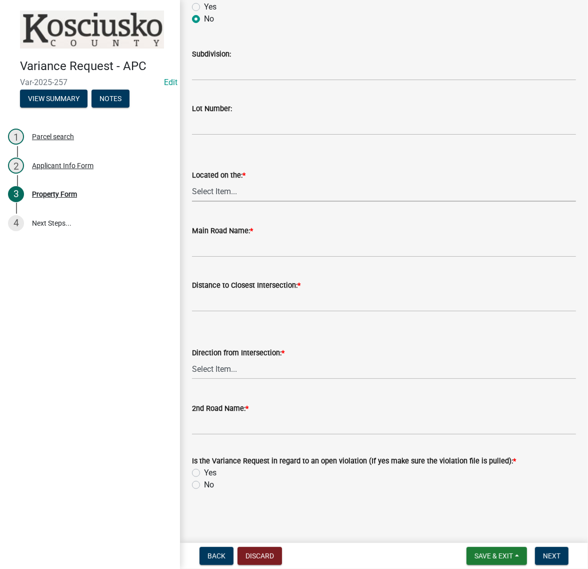
click at [220, 202] on select "Select Item... North Northeast Northwest South Southeast Southwest [GEOGRAPHIC_…" at bounding box center [384, 191] width 384 height 21
click at [195, 202] on select "Select Item... North Northeast Northwest South Southeast Southwest [GEOGRAPHIC_…" at bounding box center [384, 191] width 384 height 21
select select "a970d481-4b24-4397-adea-9fa616519827"
click at [222, 257] on input "Main Road Name: *" at bounding box center [384, 247] width 384 height 21
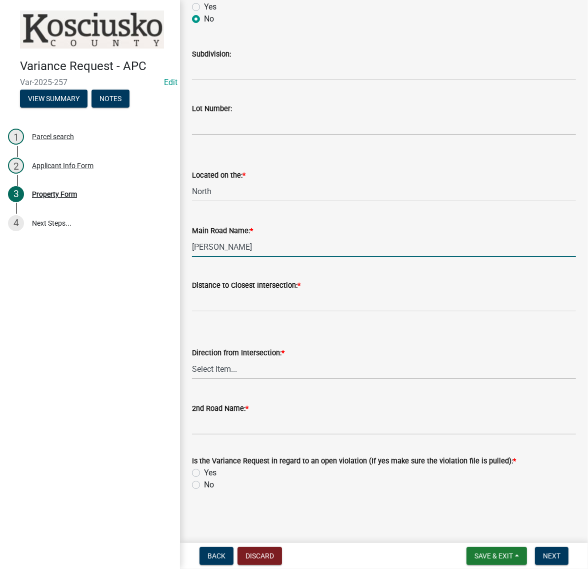
type input "[PERSON_NAME]"
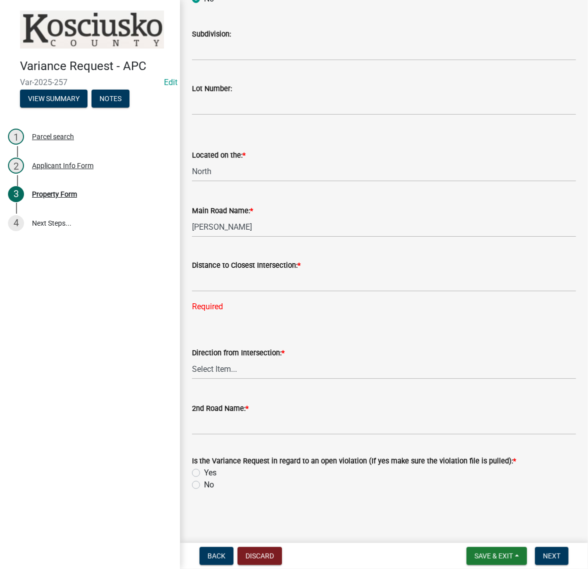
scroll to position [876, 0]
click at [211, 292] on input "text" at bounding box center [384, 281] width 384 height 21
type input "894"
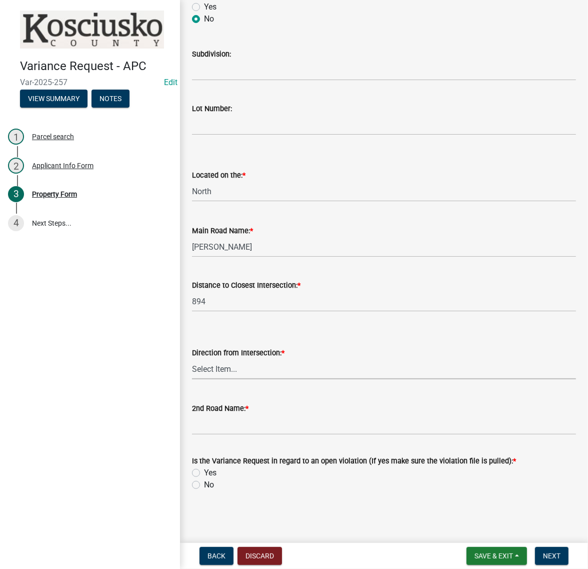
click at [218, 388] on wm-data-entity-input "Direction from Intersection: * Select Item... North Northeast Northwest South S…" at bounding box center [384, 355] width 384 height 68
select select "b983368b-bd6c-49f0-a245-937c986c7d91"
click at [234, 379] on select "Select Item... North Northeast Northwest South Southeast Southwest [GEOGRAPHIC_…" at bounding box center [384, 369] width 384 height 21
click at [228, 414] on input "2nd Road Name: *" at bounding box center [384, 424] width 384 height 21
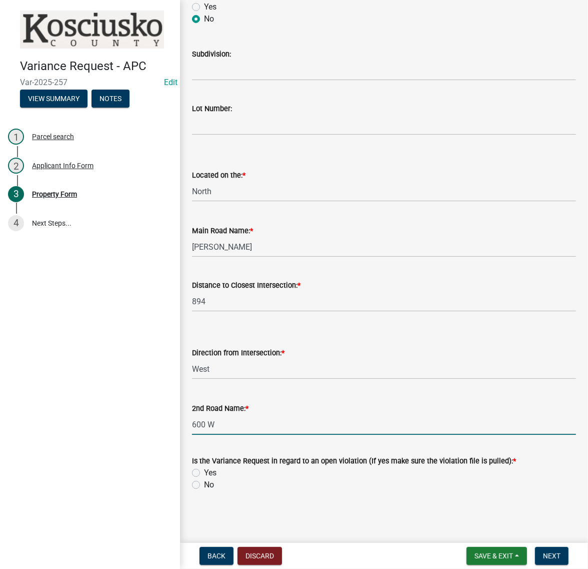
type input "600 W"
click at [204, 479] on label "No" at bounding box center [209, 485] width 10 height 12
click at [204, 479] on input "No" at bounding box center [207, 482] width 7 height 7
radio input "true"
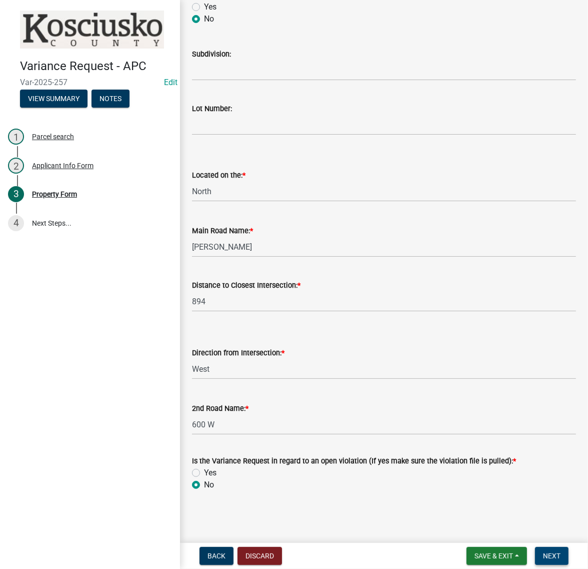
click at [545, 556] on span "Next" at bounding box center [552, 556] width 18 height 8
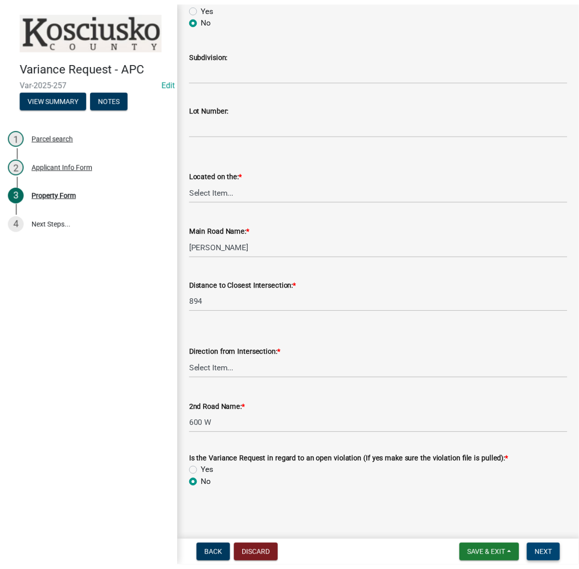
scroll to position [0, 0]
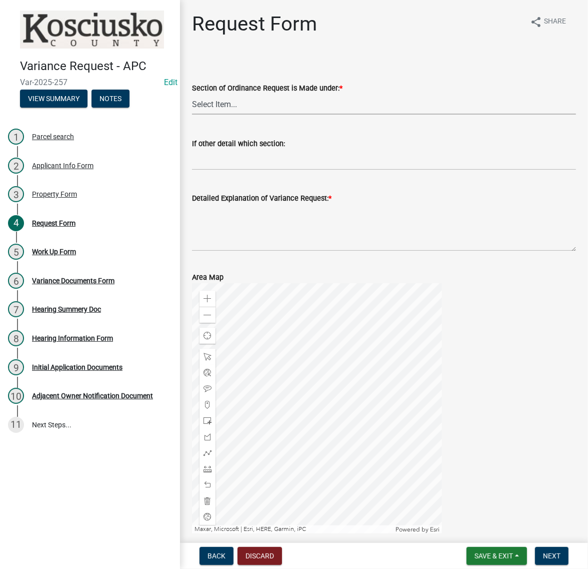
click at [260, 115] on select "Select Item... 2.10 I1 Criteria 2.11 I2 Criteria I3 Criteria 2.15 Lot and Yard …" at bounding box center [384, 104] width 384 height 21
click at [195, 115] on select "Select Item... 2.10 I1 Criteria 2.11 I2 Criteria I3 Criteria 2.15 Lot and Yard …" at bounding box center [384, 104] width 384 height 21
select select "fd0aef85-3d1a-4921-a3f4-4bb822fd16e4"
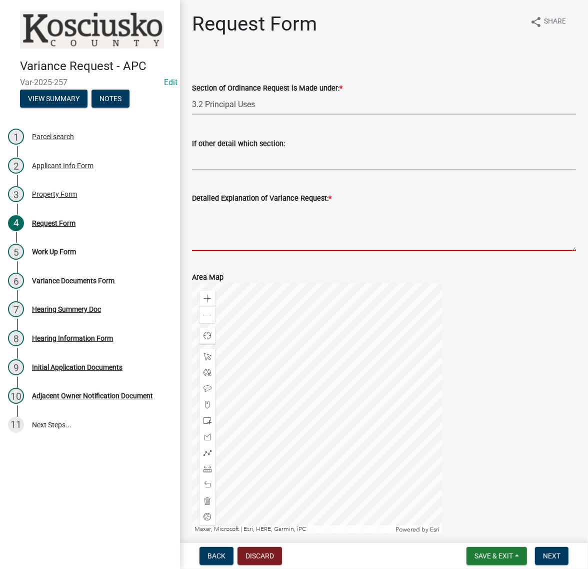
click at [278, 251] on textarea "Detailed Explanation of Variance Request: *" at bounding box center [384, 227] width 384 height 47
type textarea "T"
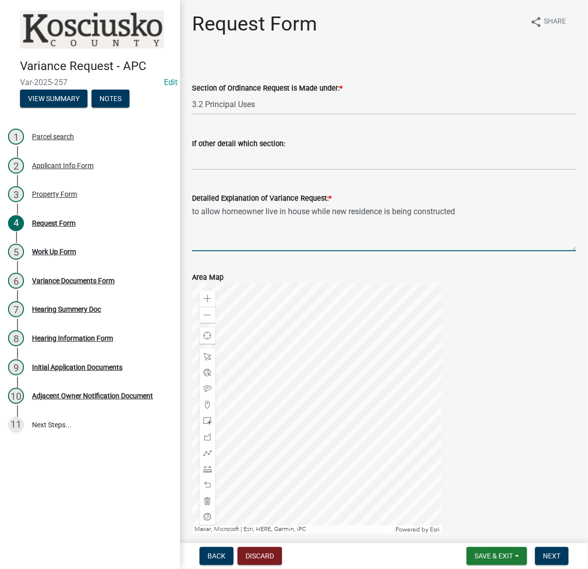
click at [293, 251] on textarea "to allow homeowner live in house while new residence is being constructed" at bounding box center [384, 227] width 384 height 47
click at [285, 251] on textarea "to allow homeowner live in house while new residence is being constructed" at bounding box center [384, 227] width 384 height 47
drag, startPoint x: 545, startPoint y: 261, endPoint x: 234, endPoint y: 263, distance: 311.2
click at [233, 251] on textarea "to allow homeowner to live in house while new residence is being constructed" at bounding box center [384, 227] width 384 height 47
click at [501, 251] on textarea "to allow for a 2nd residence to be constructed on one tract of ground, older ho…" at bounding box center [384, 227] width 384 height 47
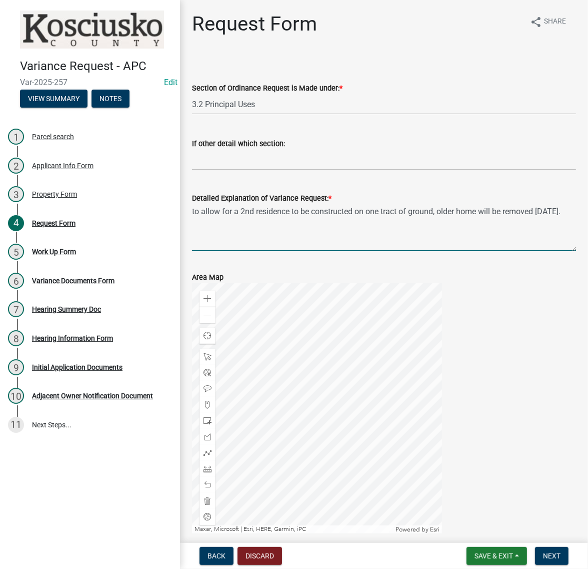
click at [498, 251] on textarea "to allow for a 2nd residence to be constructed on one tract of ground, older ho…" at bounding box center [384, 227] width 384 height 47
type textarea "to allow for a 2nd residence to be constructed on one tract of ground where a r…"
click at [554, 552] on span "Next" at bounding box center [552, 556] width 18 height 8
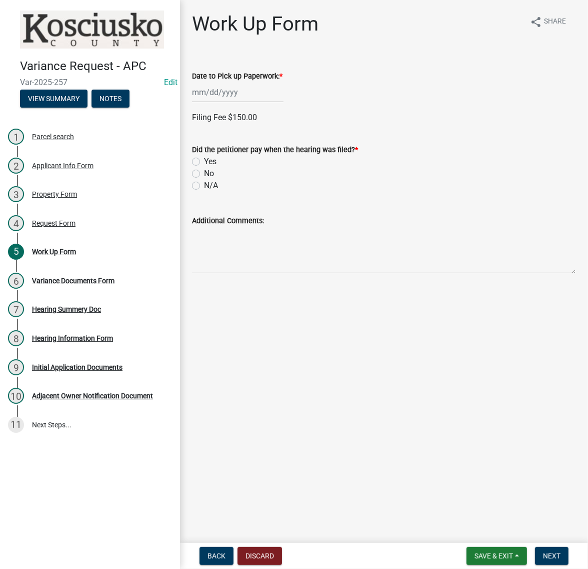
click at [229, 103] on div at bounding box center [238, 92] width 92 height 21
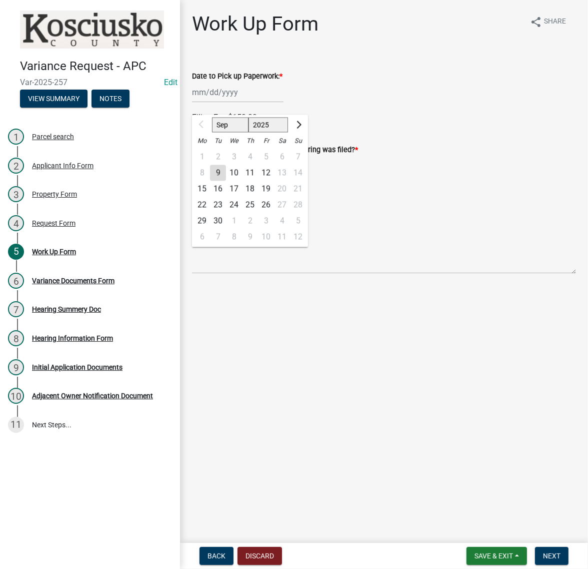
click at [209, 213] on div "22" at bounding box center [202, 205] width 16 height 16
type input "[DATE]"
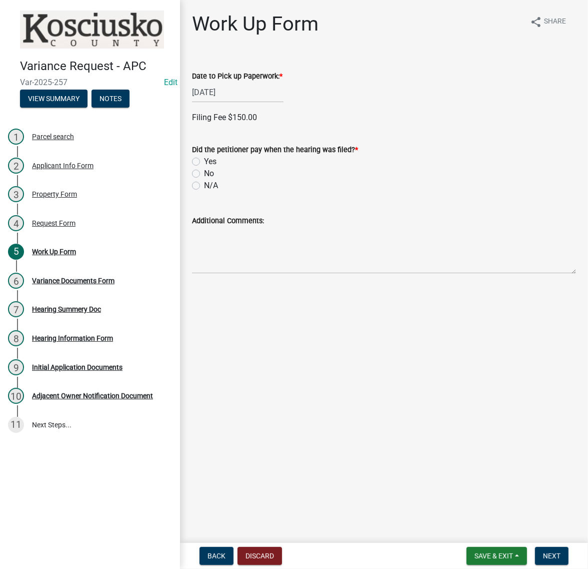
click at [204, 168] on label "Yes" at bounding box center [210, 162] width 13 height 12
click at [204, 162] on input "Yes" at bounding box center [207, 159] width 7 height 7
radio input "true"
click at [204, 261] on label "Check" at bounding box center [215, 255] width 22 height 12
click at [204, 255] on input "Check" at bounding box center [207, 252] width 7 height 7
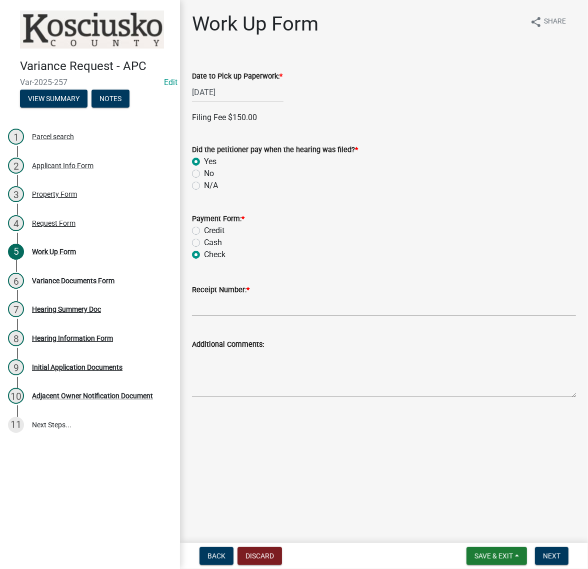
radio input "true"
click at [234, 316] on input "Receipt Number: *" at bounding box center [384, 306] width 384 height 21
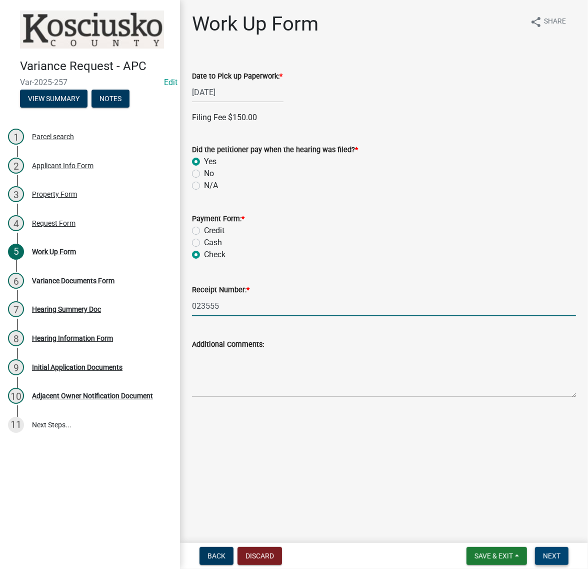
type input "023555"
click at [544, 547] on button "Next" at bounding box center [552, 556] width 34 height 18
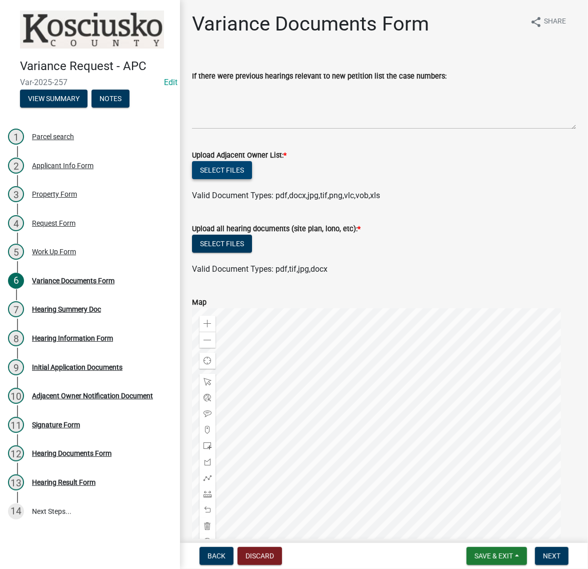
click at [250, 179] on button "Select files" at bounding box center [222, 170] width 60 height 18
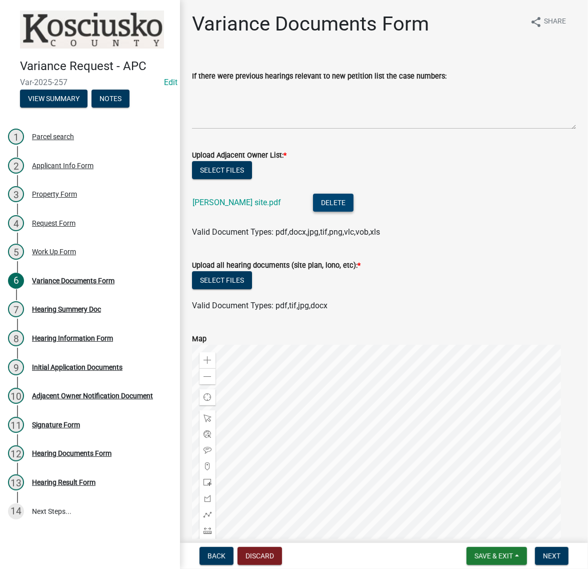
click at [339, 212] on button "Delete" at bounding box center [333, 203] width 41 height 18
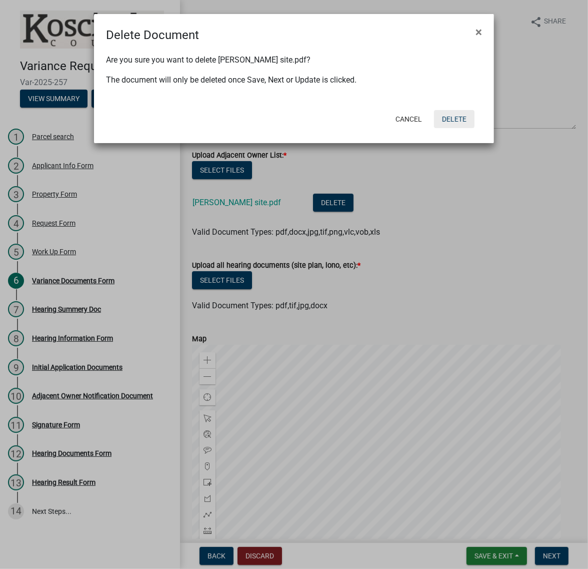
click at [459, 128] on button "Delete" at bounding box center [454, 119] width 41 height 18
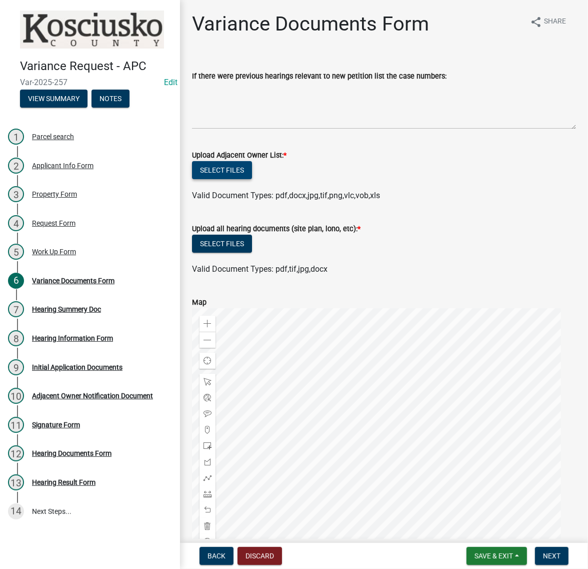
click at [252, 179] on button "Select files" at bounding box center [222, 170] width 60 height 18
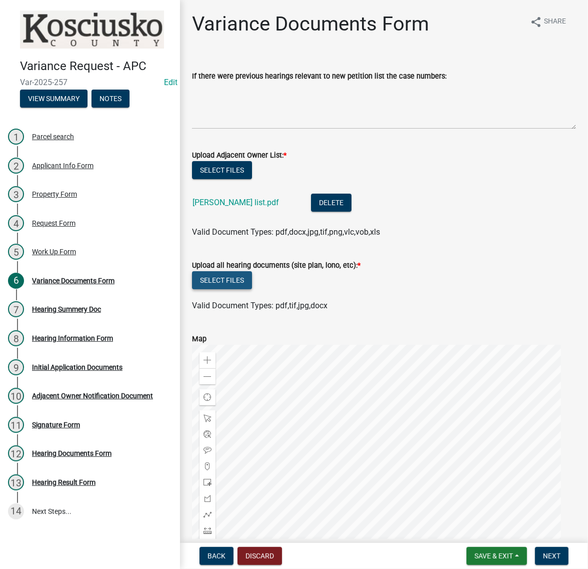
click at [252, 289] on button "Select files" at bounding box center [222, 280] width 60 height 18
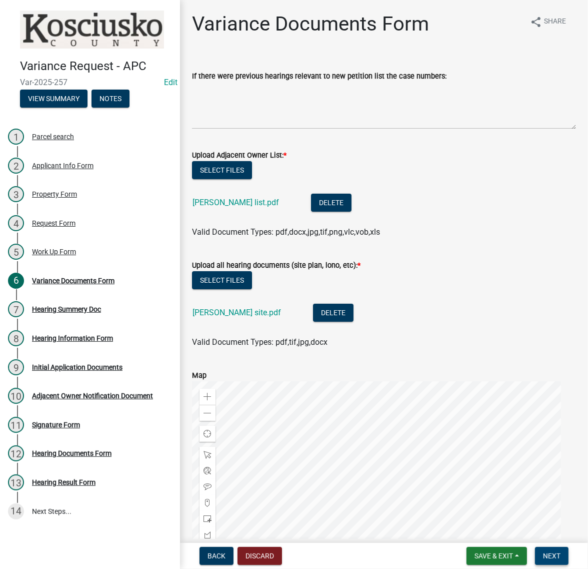
click at [548, 556] on span "Next" at bounding box center [552, 556] width 18 height 8
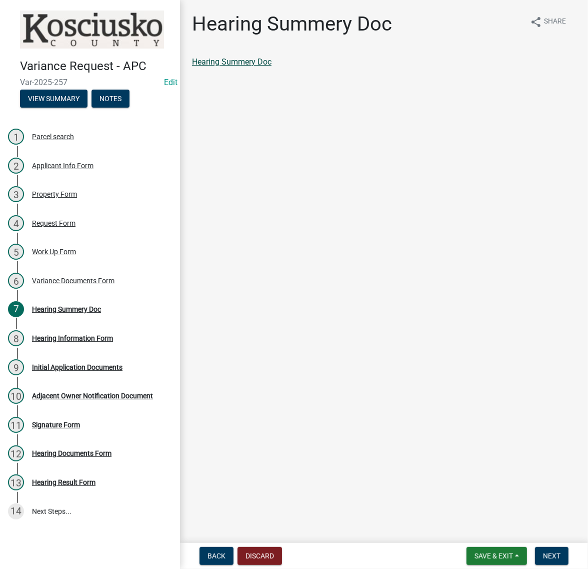
click at [272, 67] on link "Hearing Summery Doc" at bounding box center [232, 62] width 80 height 10
click at [475, 553] on span "Save & Exit" at bounding box center [494, 556] width 39 height 8
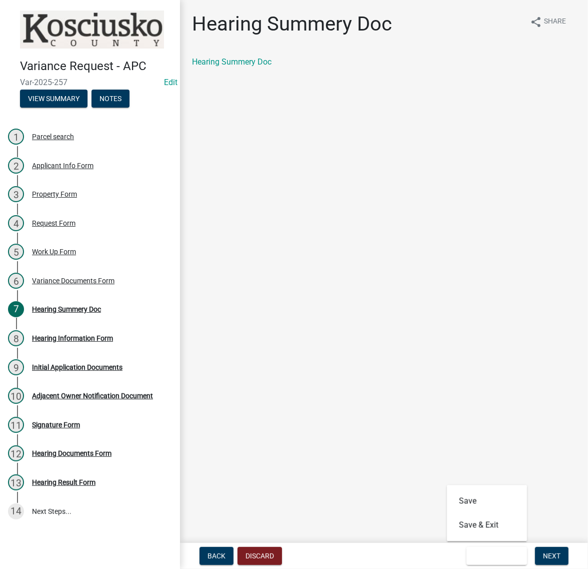
click at [548, 433] on main "Hearing Summery Doc share Share Hearing Summery Doc" at bounding box center [384, 269] width 408 height 539
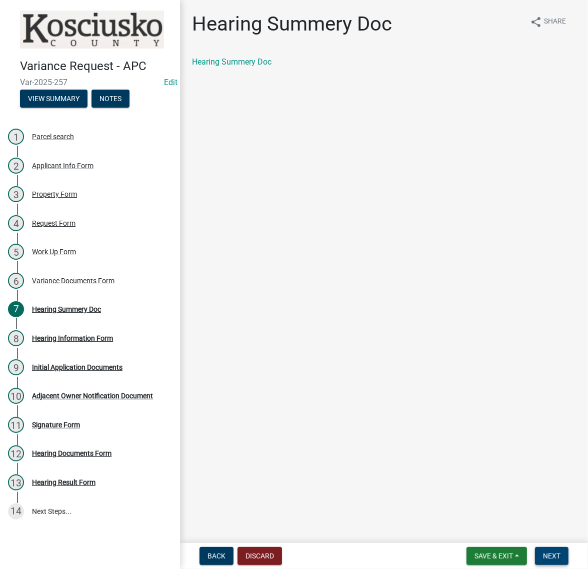
click at [549, 547] on button "Next" at bounding box center [552, 556] width 34 height 18
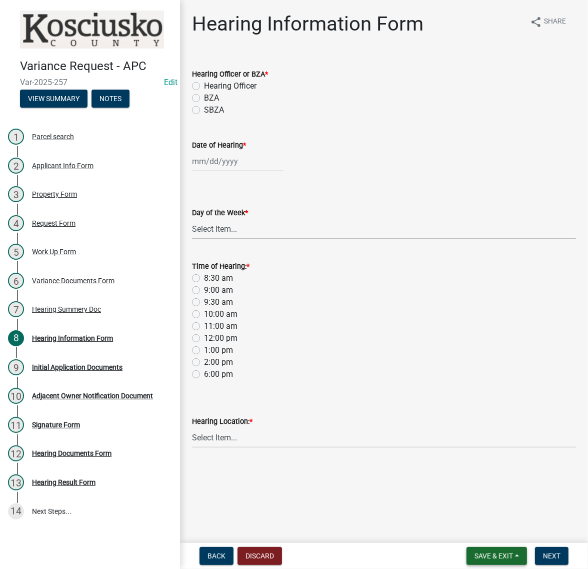
click at [475, 554] on span "Save & Exit" at bounding box center [494, 556] width 39 height 8
click at [447, 524] on button "Save & Exit" at bounding box center [487, 525] width 80 height 24
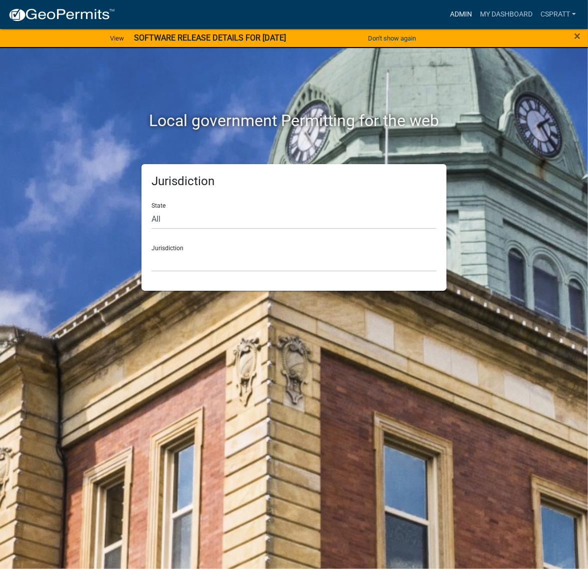
click at [446, 17] on link "Admin" at bounding box center [461, 14] width 30 height 19
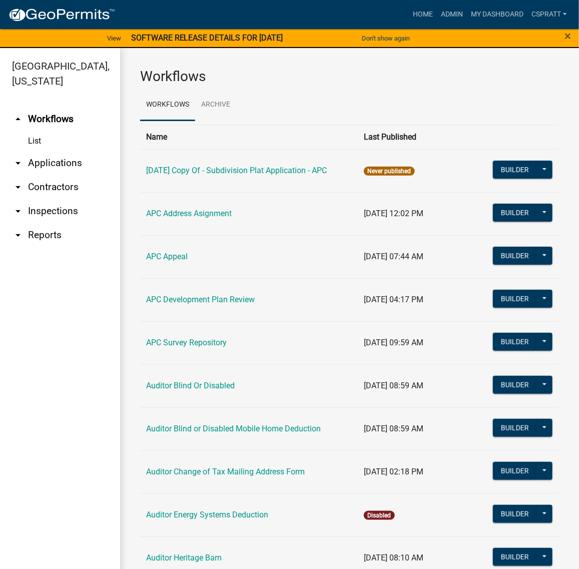
click at [64, 175] on link "arrow_drop_down Applications" at bounding box center [60, 163] width 120 height 24
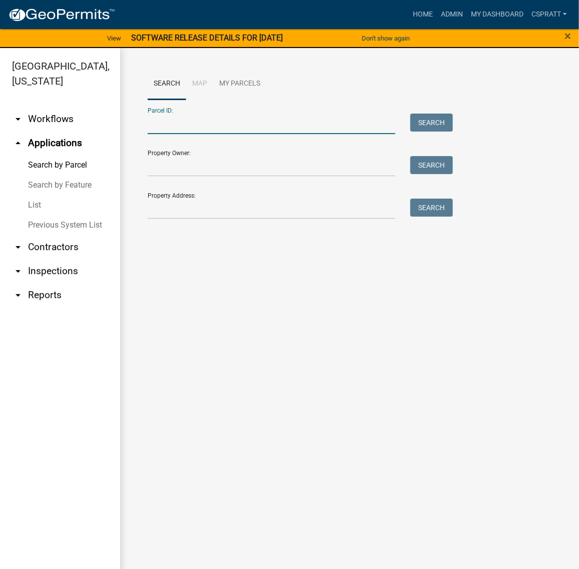
click at [154, 134] on input "Parcel ID:" at bounding box center [272, 124] width 248 height 21
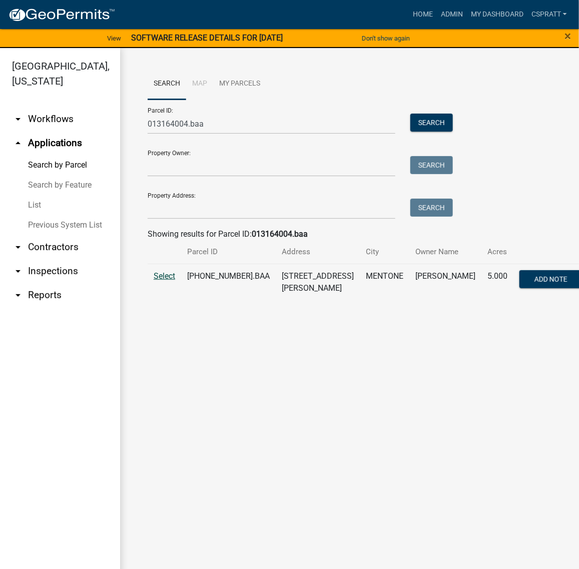
click at [175, 281] on span "Select" at bounding box center [165, 276] width 22 height 10
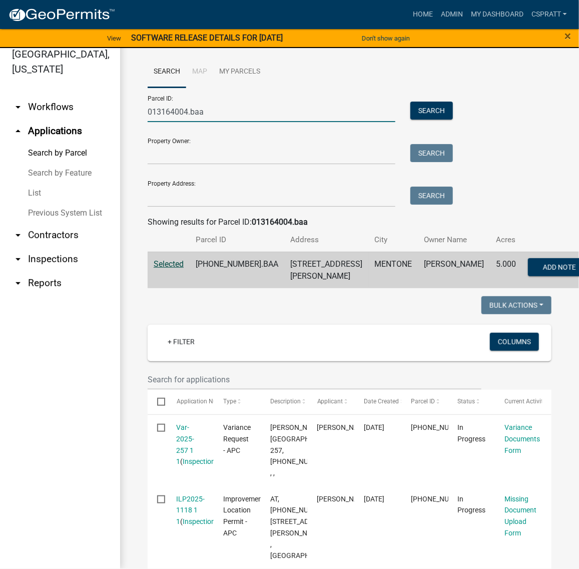
drag, startPoint x: 114, startPoint y: 123, endPoint x: 76, endPoint y: 118, distance: 38.4
click at [76, 118] on div "Kosciusko County, Indiana arrow_drop_down Workflows List arrow_drop_up Applicat…" at bounding box center [289, 302] width 579 height 533
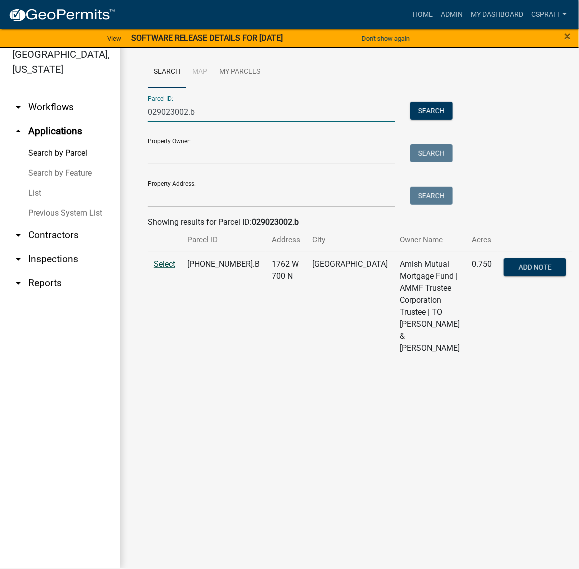
type input "029023002.b"
click at [171, 269] on span "Select" at bounding box center [165, 264] width 22 height 10
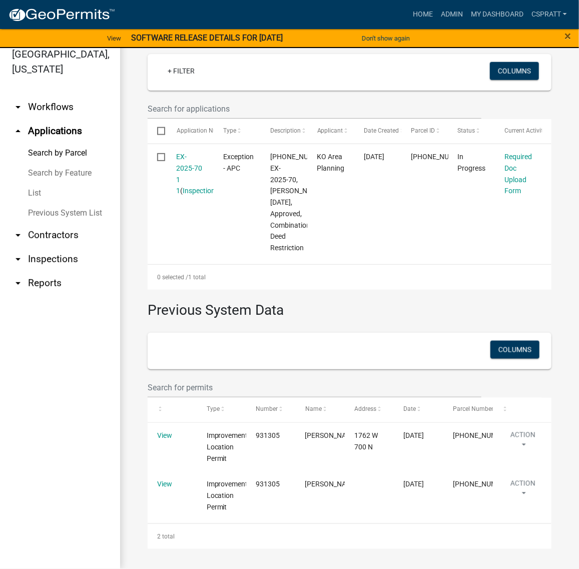
scroll to position [375, 0]
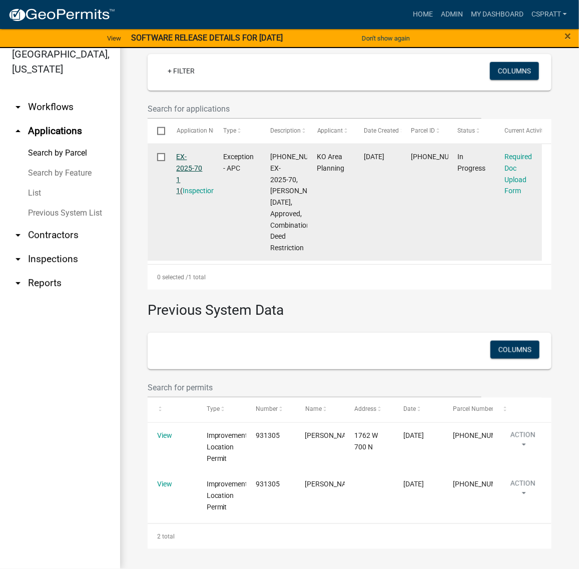
click at [193, 195] on link "EX-2025-70 1 1" at bounding box center [190, 174] width 26 height 42
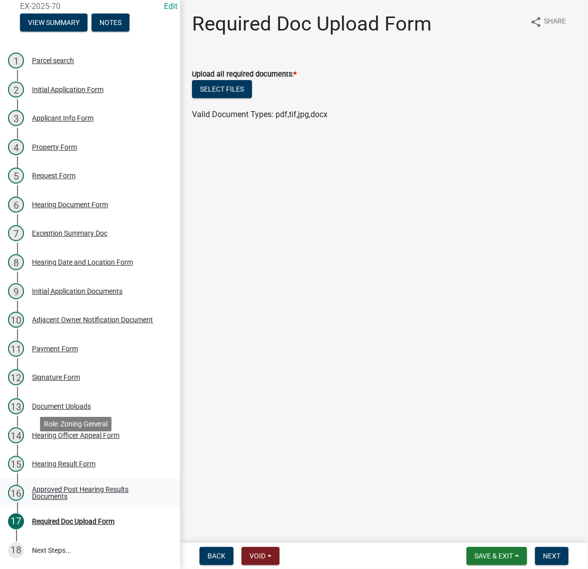
scroll to position [250, 0]
click at [79, 460] on div "Hearing Result Form" at bounding box center [64, 463] width 64 height 7
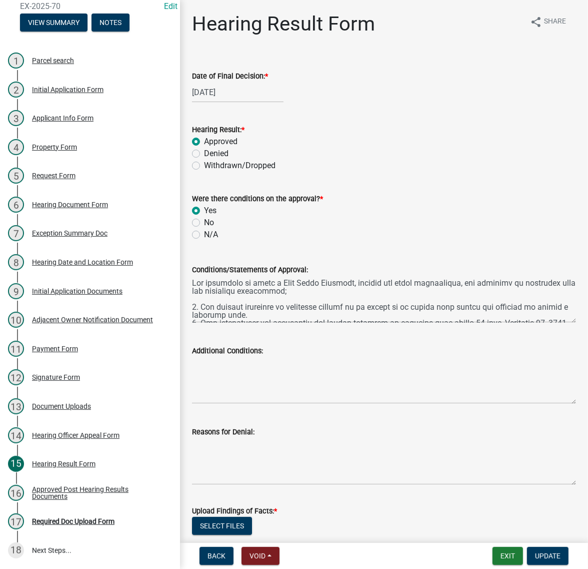
scroll to position [63, 0]
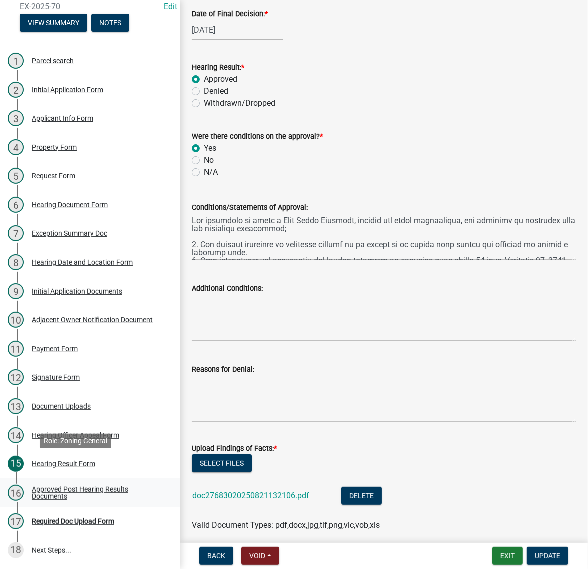
click at [65, 486] on div "Approved Post Hearing Results Documents" at bounding box center [98, 493] width 132 height 14
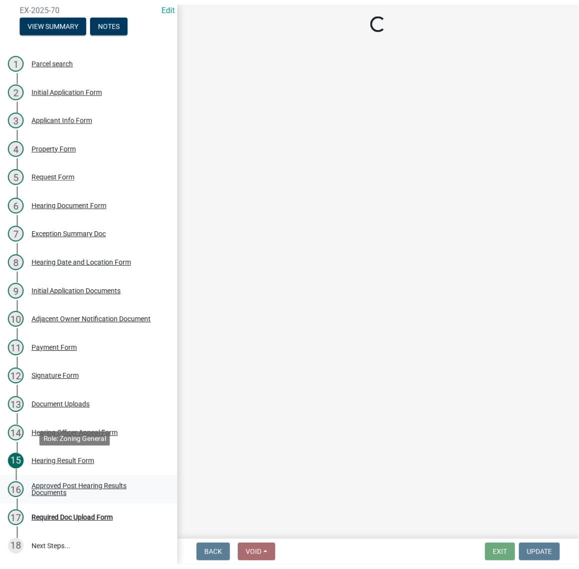
scroll to position [0, 0]
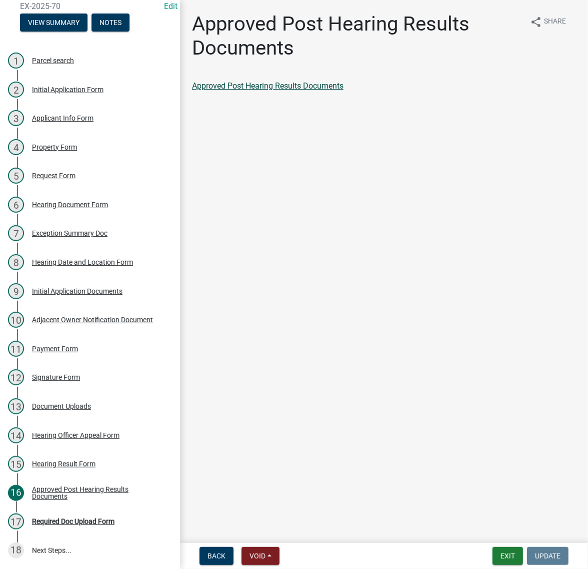
click at [342, 91] on link "Approved Post Hearing Results Documents" at bounding box center [268, 86] width 152 height 10
click at [499, 559] on button "Exit" at bounding box center [508, 556] width 31 height 18
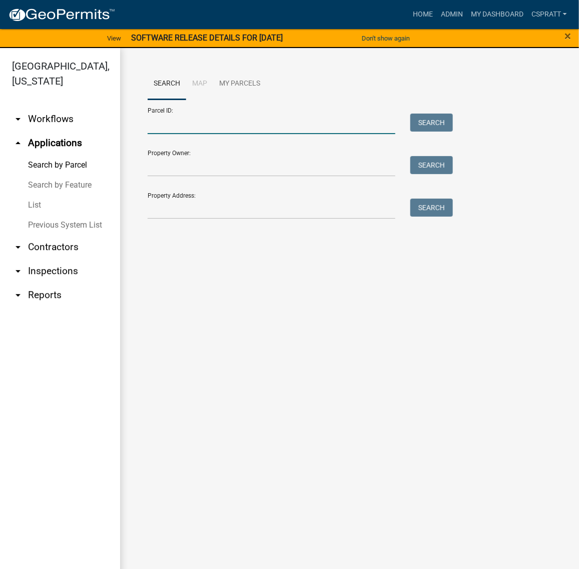
click at [159, 134] on input "Parcel ID:" at bounding box center [272, 124] width 248 height 21
click at [178, 134] on input "Parcel ID:" at bounding box center [272, 124] width 248 height 21
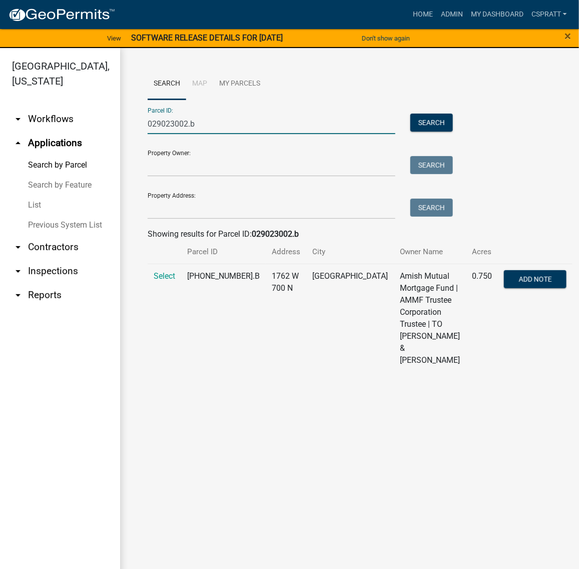
type input "029023002.b"
click at [175, 335] on td "Select" at bounding box center [165, 318] width 34 height 109
click at [169, 281] on span "Select" at bounding box center [165, 276] width 22 height 10
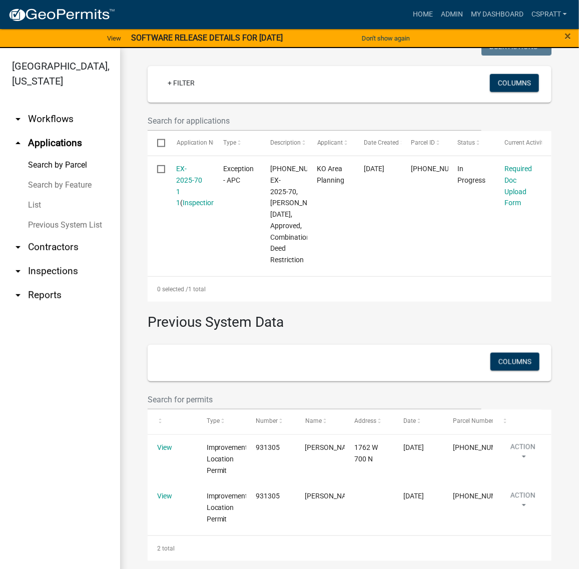
scroll to position [438, 0]
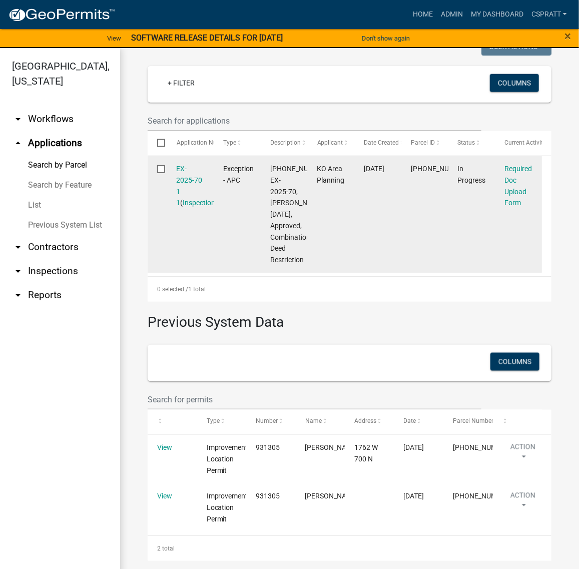
click at [186, 209] on div "EX-2025-70 1 1 ( Inspections )" at bounding box center [191, 186] width 28 height 46
click at [208, 252] on datatable-body-cell "EX-2025-70 1 1 ( Inspections )" at bounding box center [190, 214] width 47 height 117
click at [194, 207] on link "EX-2025-70 1 1" at bounding box center [190, 186] width 26 height 42
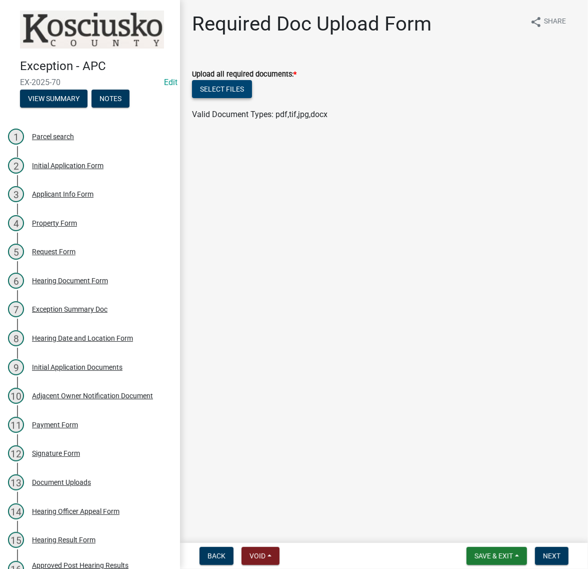
click at [244, 98] on button "Select files" at bounding box center [222, 89] width 60 height 18
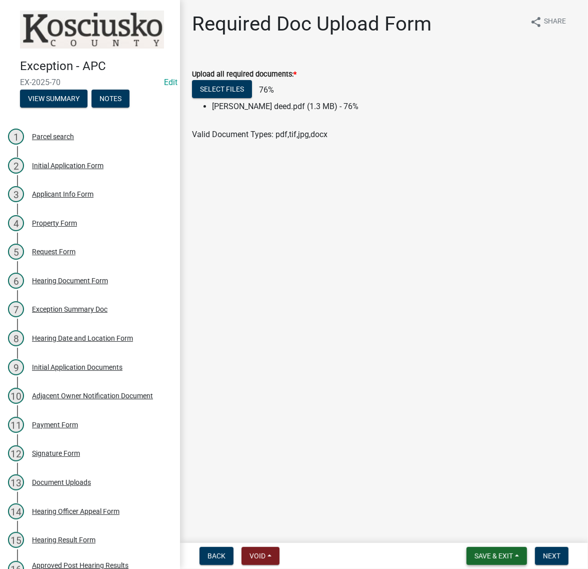
click at [478, 553] on span "Save & Exit" at bounding box center [494, 556] width 39 height 8
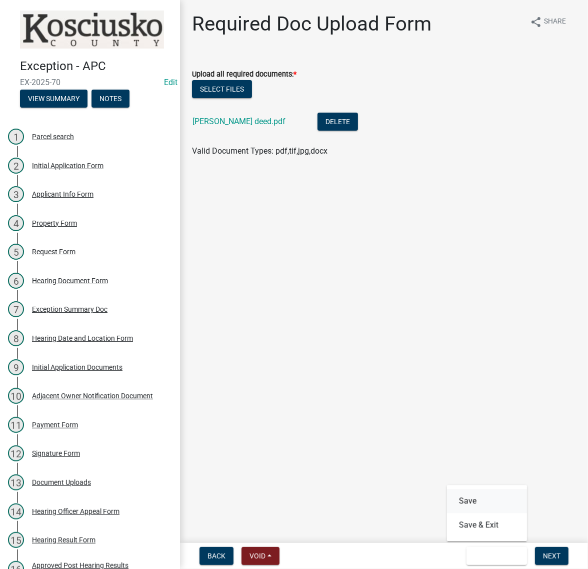
click at [447, 491] on button "Save" at bounding box center [487, 501] width 80 height 24
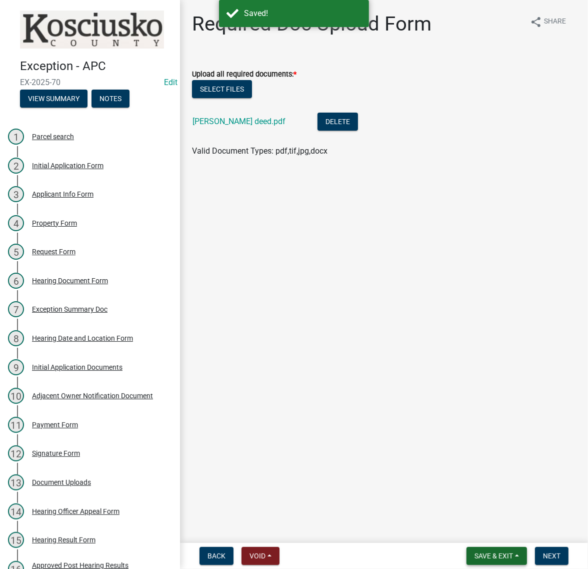
click at [475, 556] on span "Save & Exit" at bounding box center [494, 556] width 39 height 8
click at [457, 532] on button "Save & Exit" at bounding box center [487, 525] width 80 height 24
